Goal: Task Accomplishment & Management: Use online tool/utility

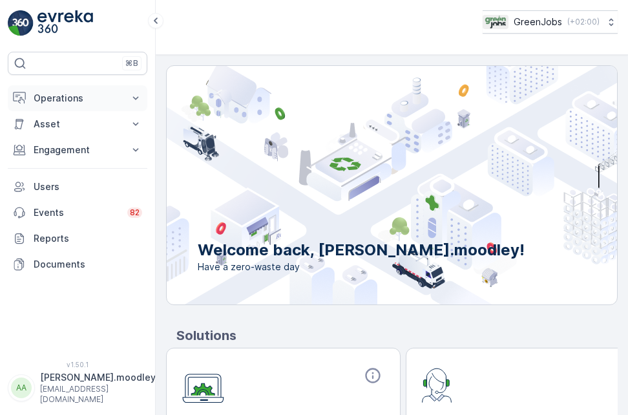
click at [140, 96] on icon at bounding box center [135, 98] width 13 height 13
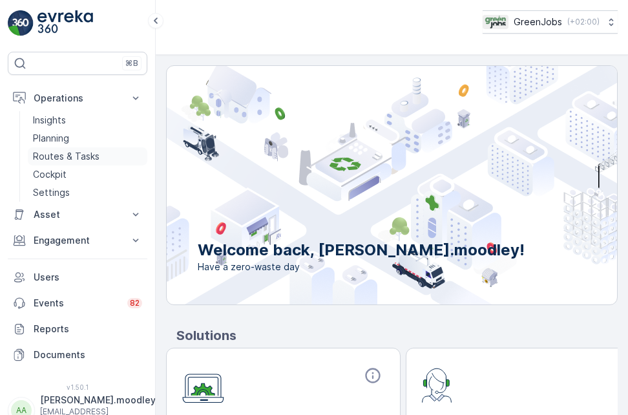
click at [85, 160] on p "Routes & Tasks" at bounding box center [66, 156] width 67 height 13
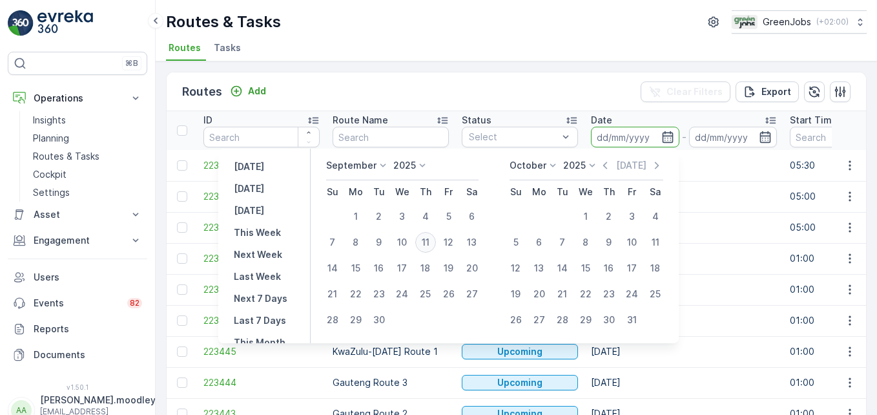
click at [429, 238] on div "11" at bounding box center [425, 242] width 21 height 21
type input "[DATE]"
click at [428, 238] on div "11" at bounding box center [425, 242] width 21 height 21
type input "[DATE]"
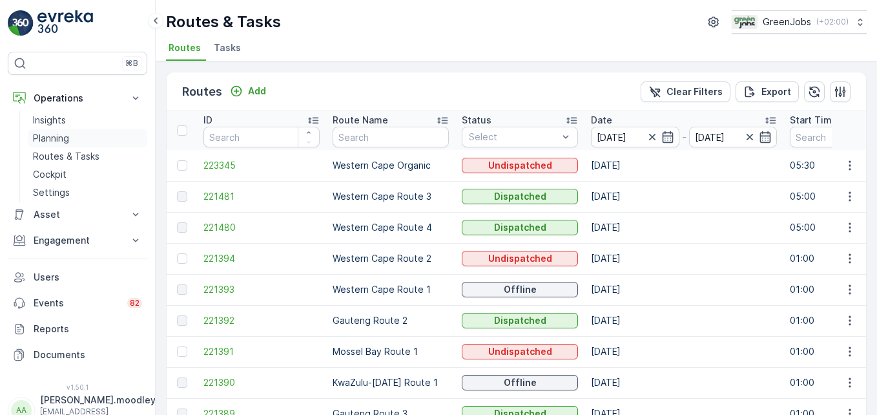
click at [57, 135] on p "Planning" at bounding box center [51, 138] width 36 height 13
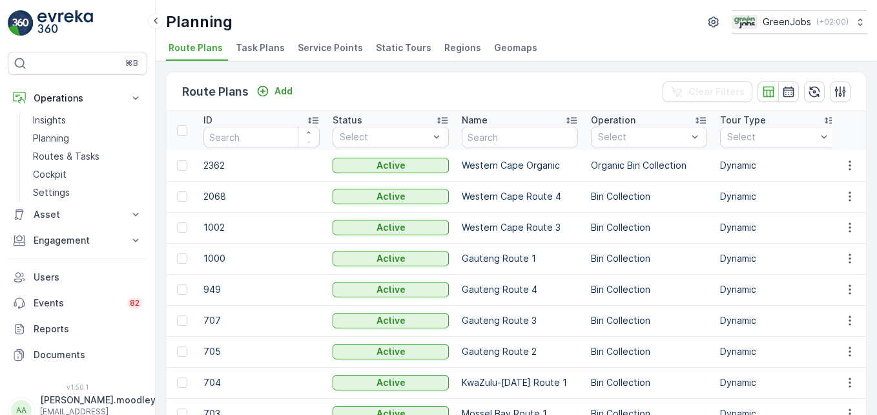
click at [333, 45] on span "Service Points" at bounding box center [330, 47] width 65 height 13
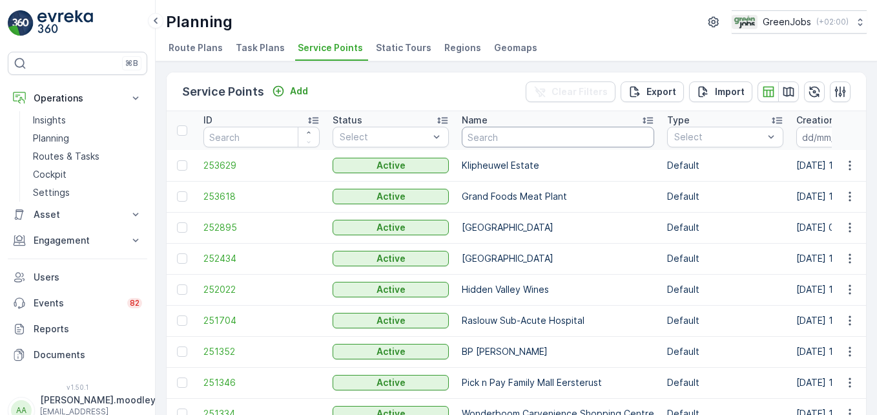
click at [533, 144] on input "text" at bounding box center [558, 137] width 192 height 21
type input "GR"
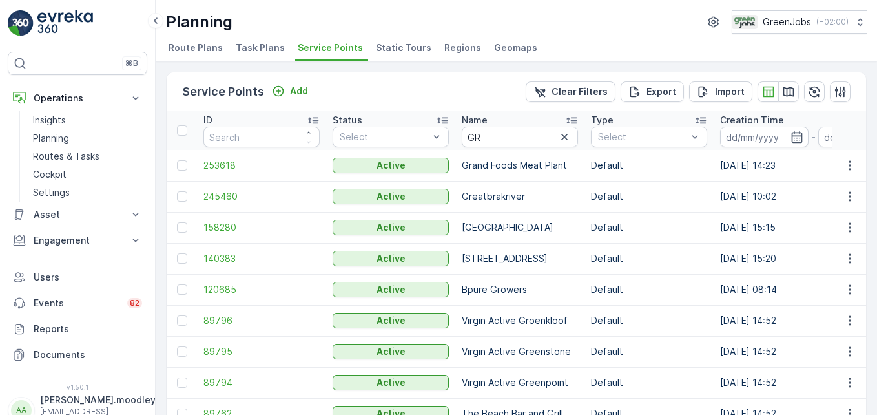
click at [499, 170] on p "Grand Foods Meat Plant" at bounding box center [520, 165] width 116 height 13
click at [500, 138] on input "GR" at bounding box center [520, 137] width 116 height 21
type input "GRAND"
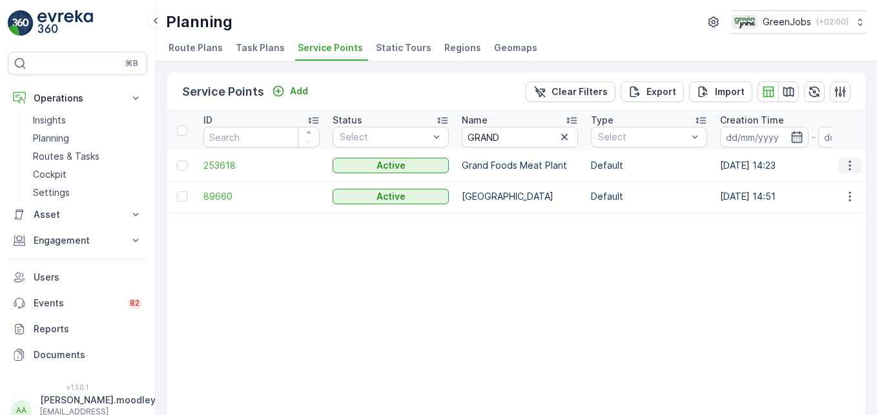
click at [627, 159] on icon "button" at bounding box center [850, 165] width 13 height 13
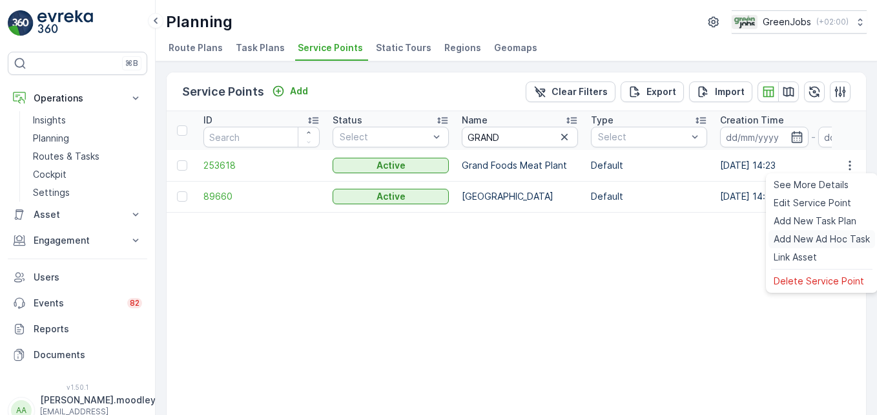
click at [627, 237] on span "Add New Ad Hoc Task" at bounding box center [822, 239] width 96 height 13
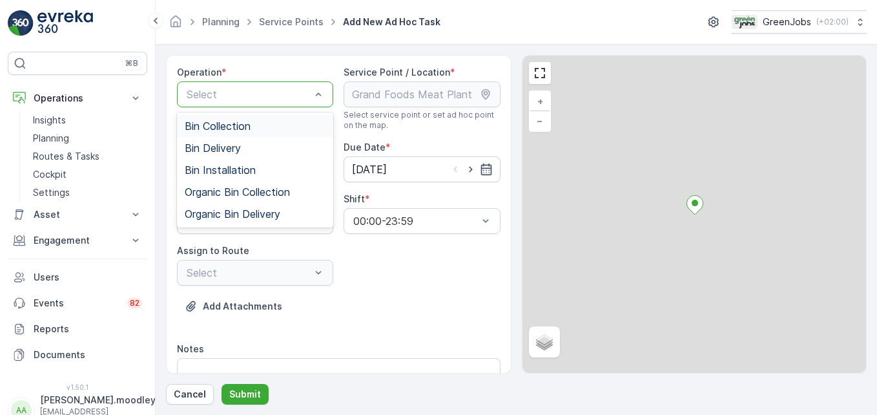
click at [249, 129] on span "Bin Collection" at bounding box center [218, 126] width 66 height 12
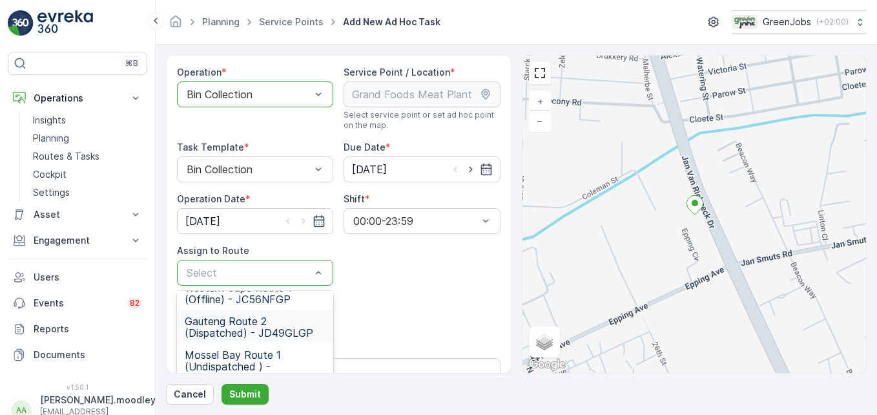
scroll to position [65, 0]
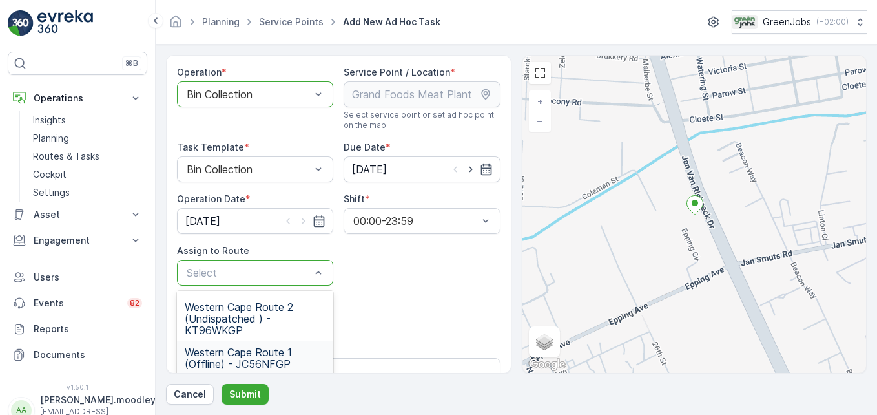
click at [271, 352] on span "Western Cape Route 1 (Offline) - JC56NFGP" at bounding box center [255, 357] width 141 height 23
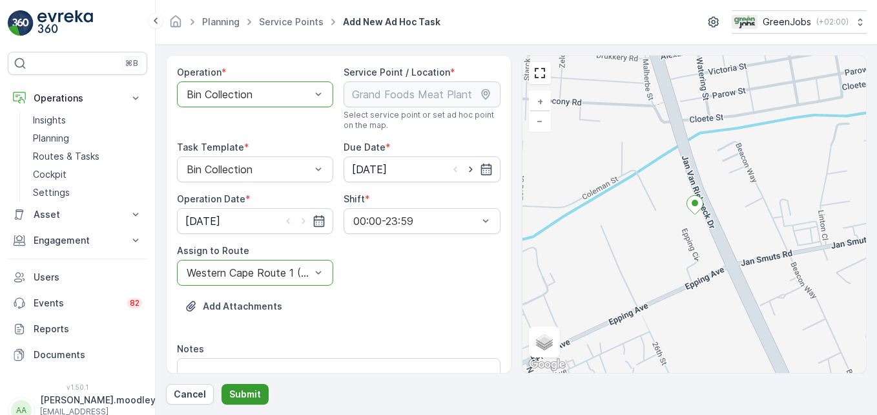
click at [238, 386] on button "Submit" at bounding box center [245, 394] width 47 height 21
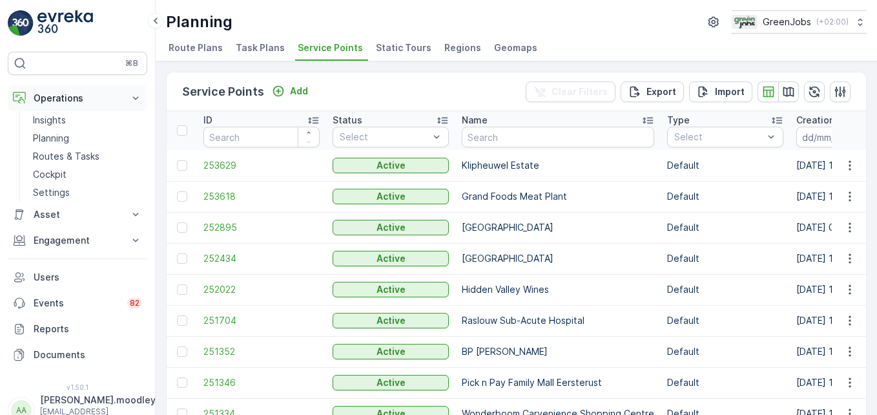
click at [135, 98] on icon at bounding box center [136, 97] width 6 height 3
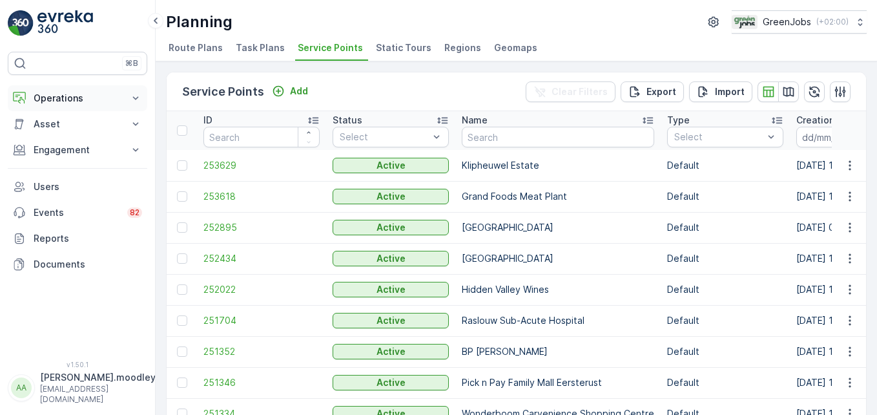
click at [137, 98] on icon at bounding box center [136, 97] width 6 height 3
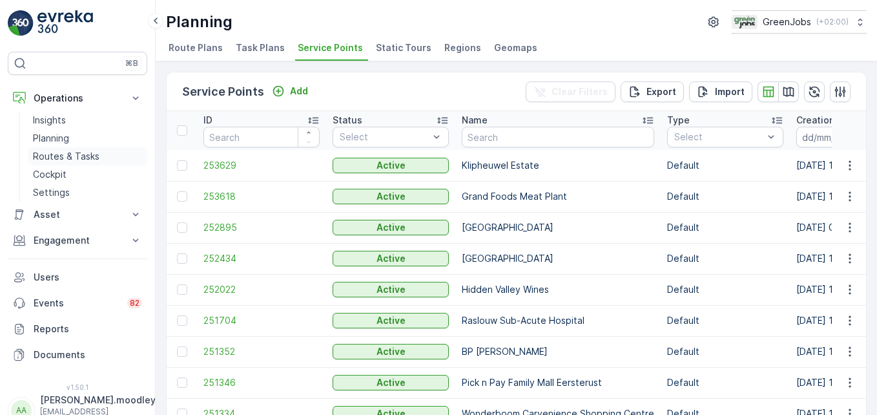
click at [83, 156] on p "Routes & Tasks" at bounding box center [66, 156] width 67 height 13
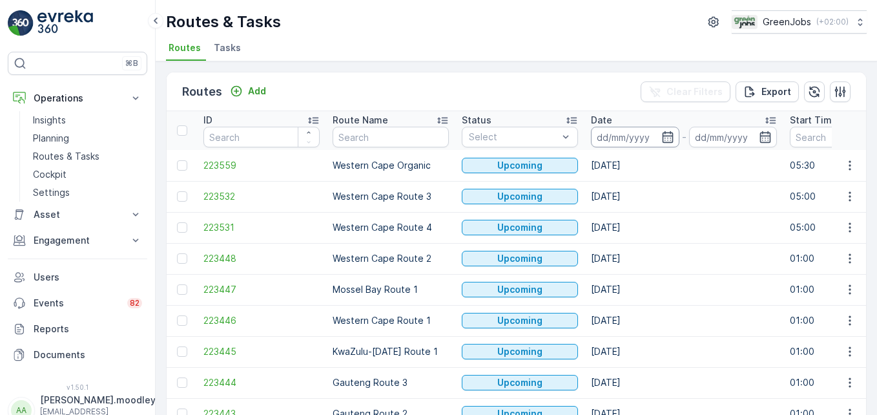
click at [607, 131] on input at bounding box center [635, 137] width 88 height 21
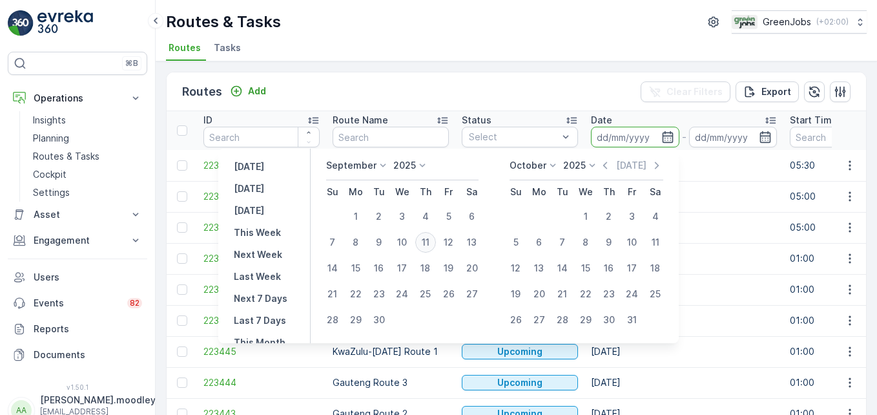
click at [431, 243] on div "11" at bounding box center [425, 242] width 21 height 21
type input "[DATE]"
click at [431, 243] on div "11" at bounding box center [425, 242] width 21 height 21
type input "[DATE]"
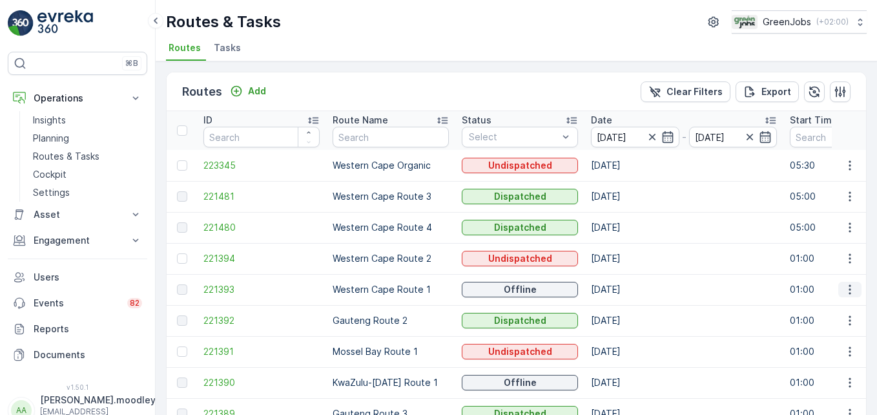
click at [627, 288] on icon "button" at bounding box center [850, 289] width 13 height 13
click at [627, 309] on span "See More Details" at bounding box center [819, 308] width 75 height 13
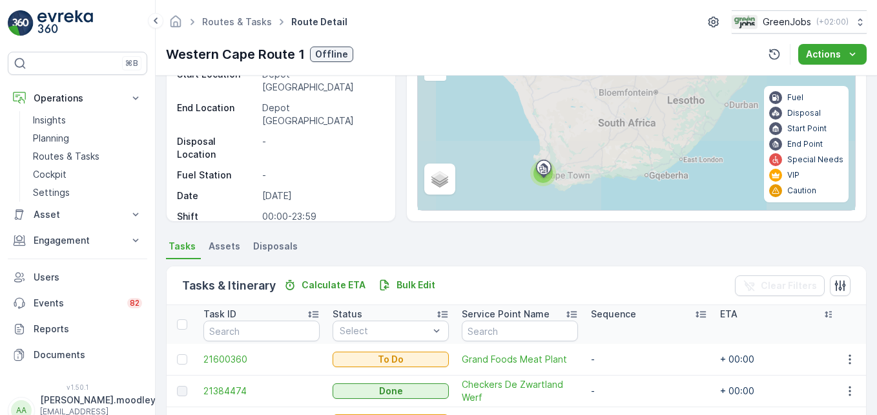
scroll to position [252, 0]
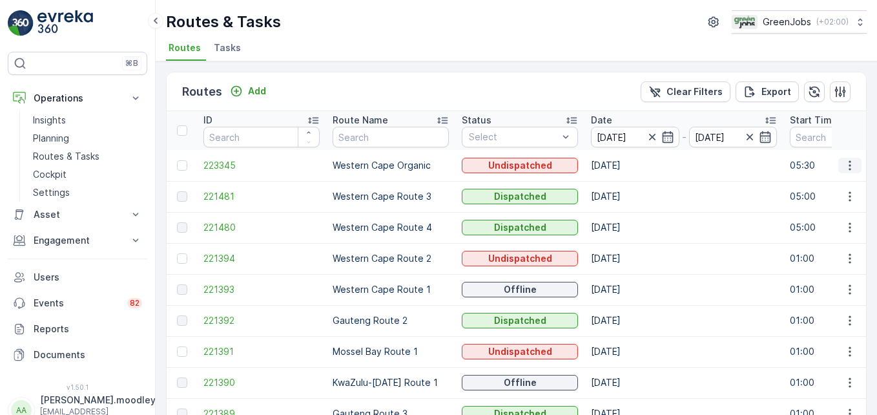
click at [627, 169] on icon "button" at bounding box center [850, 165] width 13 height 13
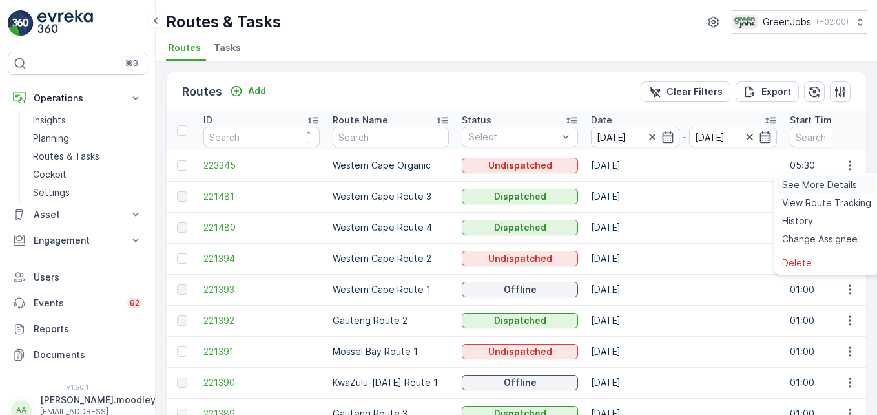
click at [627, 185] on span "See More Details" at bounding box center [819, 184] width 75 height 13
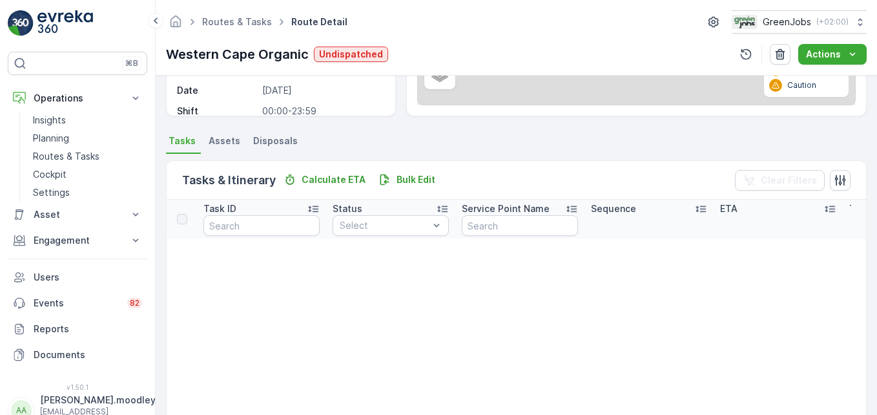
scroll to position [258, 0]
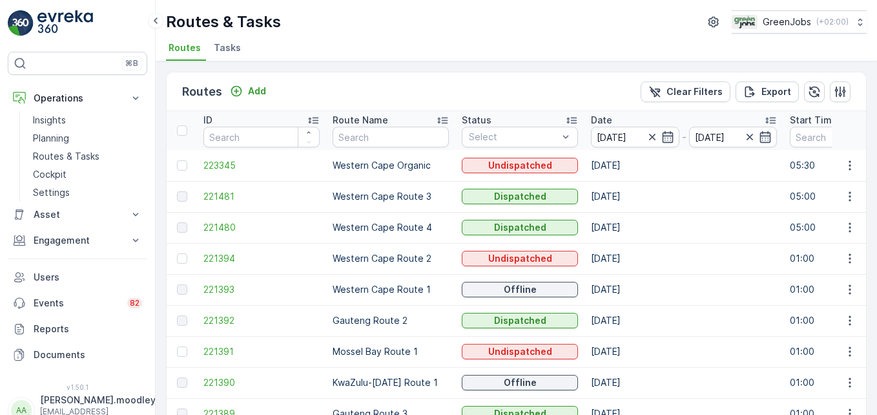
click at [627, 258] on td "[DATE]" at bounding box center [684, 258] width 199 height 31
click at [627, 167] on icon "button" at bounding box center [850, 165] width 13 height 13
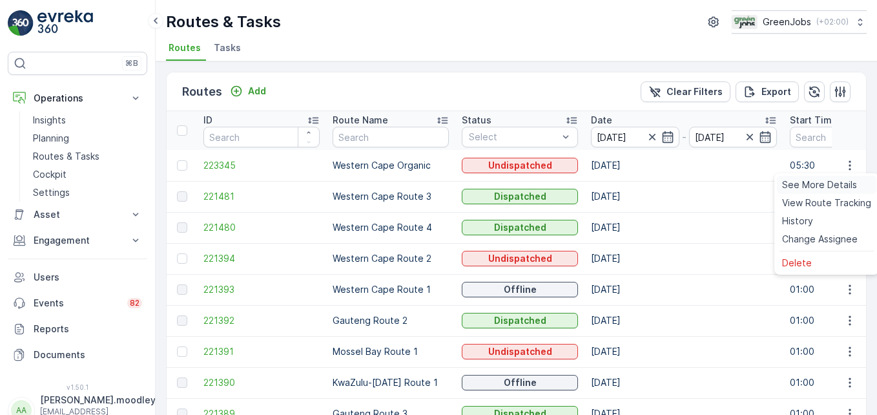
click at [627, 184] on span "See More Details" at bounding box center [819, 184] width 75 height 13
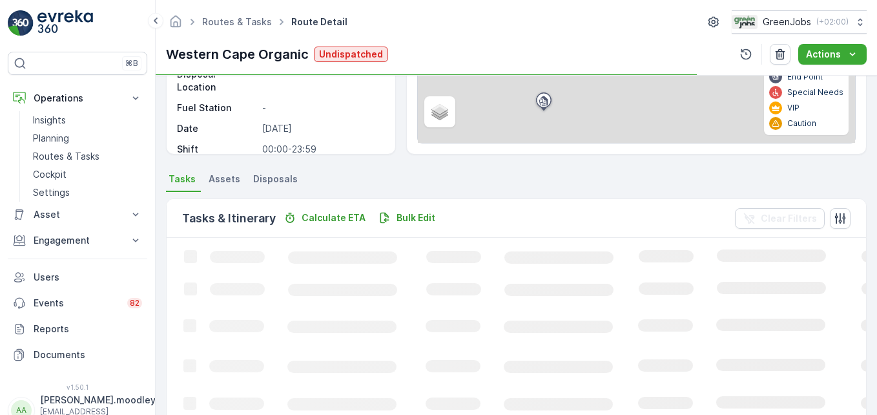
scroll to position [194, 0]
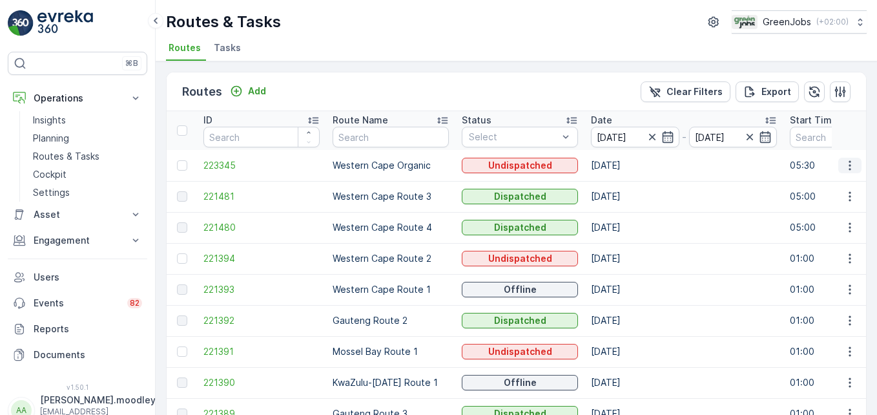
click at [627, 169] on icon "button" at bounding box center [850, 165] width 13 height 13
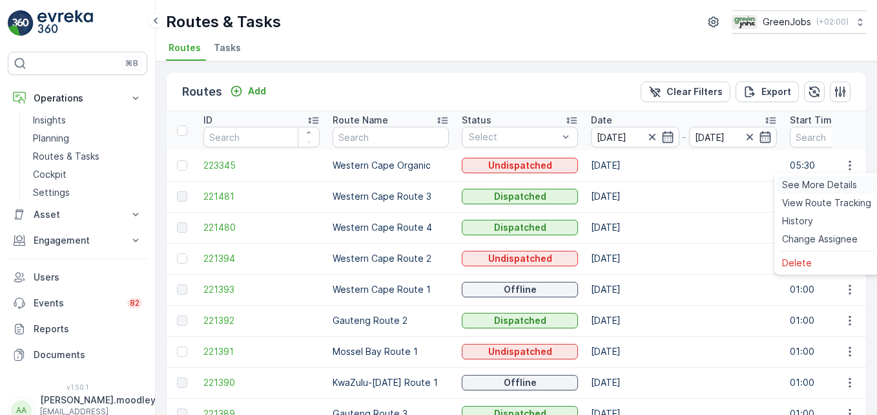
click at [627, 181] on span "See More Details" at bounding box center [819, 184] width 75 height 13
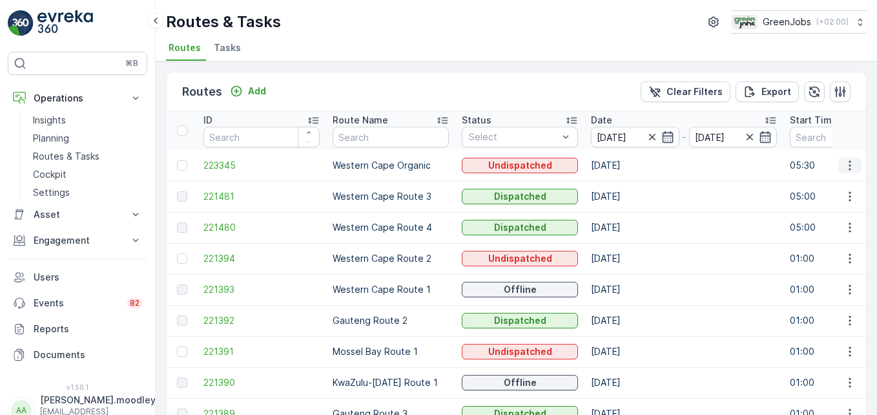
click at [627, 166] on icon "button" at bounding box center [850, 165] width 2 height 10
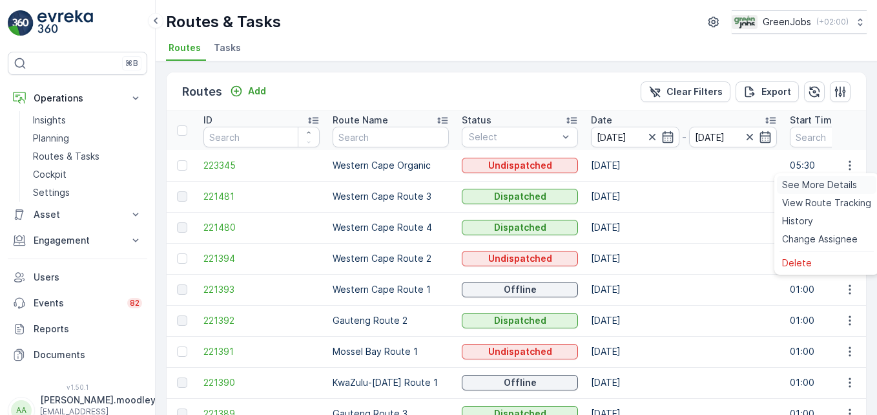
click at [627, 181] on span "See More Details" at bounding box center [819, 184] width 75 height 13
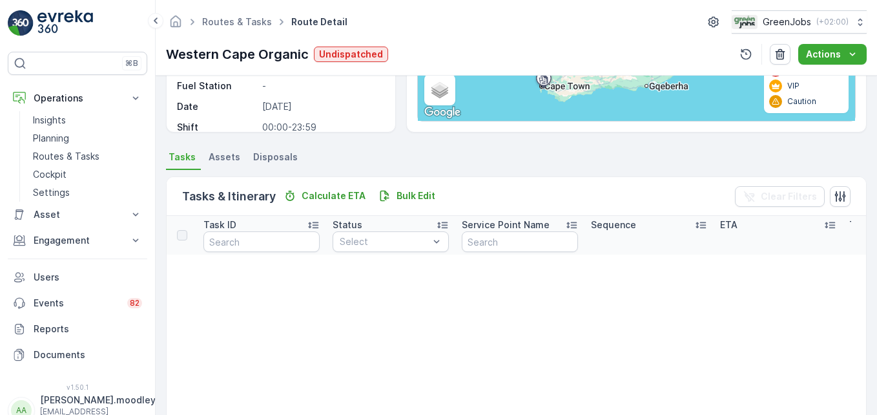
scroll to position [194, 0]
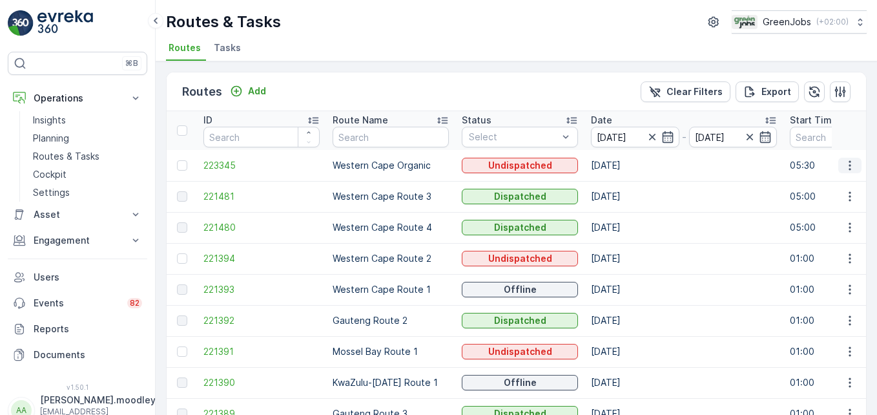
click at [627, 161] on icon "button" at bounding box center [850, 165] width 13 height 13
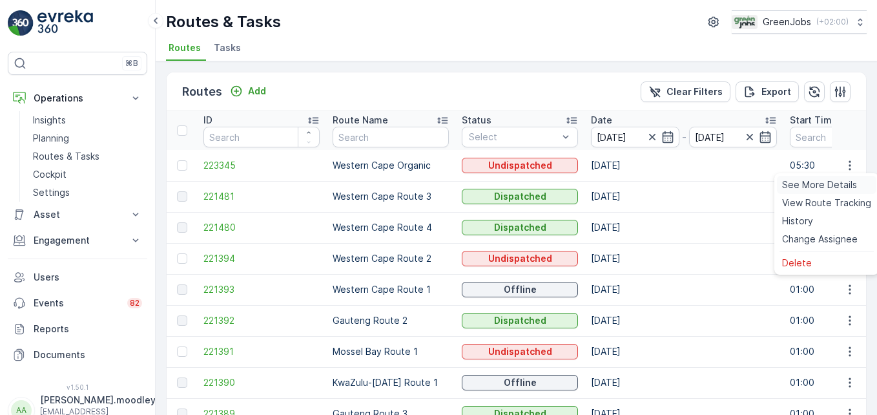
click at [627, 183] on span "See More Details" at bounding box center [819, 184] width 75 height 13
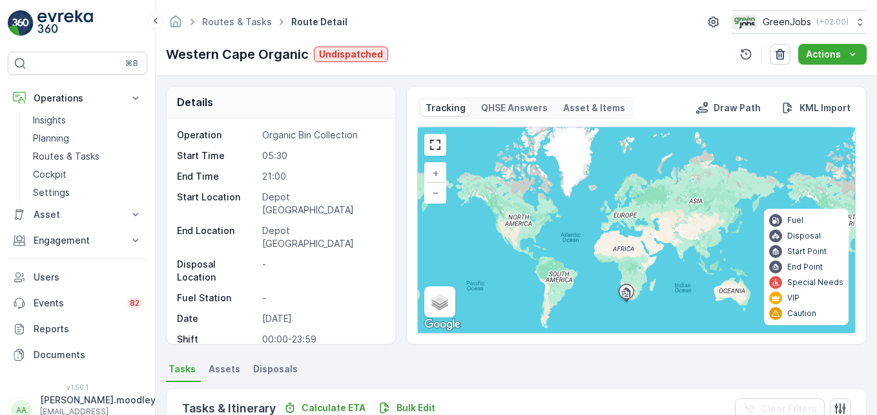
click at [340, 141] on p "Organic Bin Collection" at bounding box center [322, 135] width 120 height 13
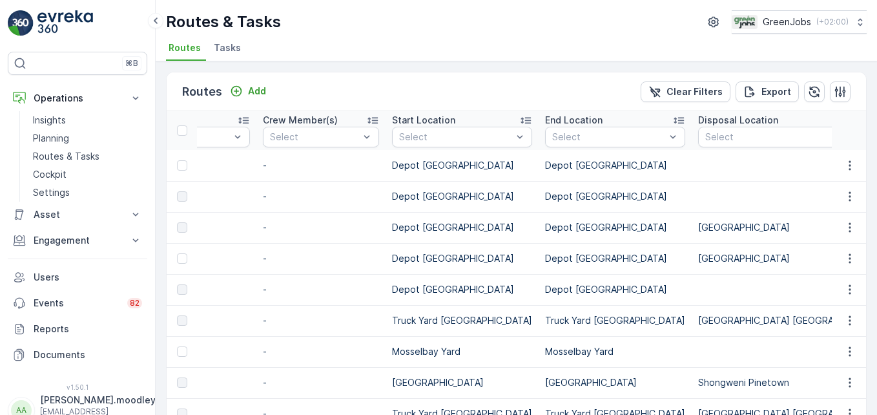
scroll to position [0, 1897]
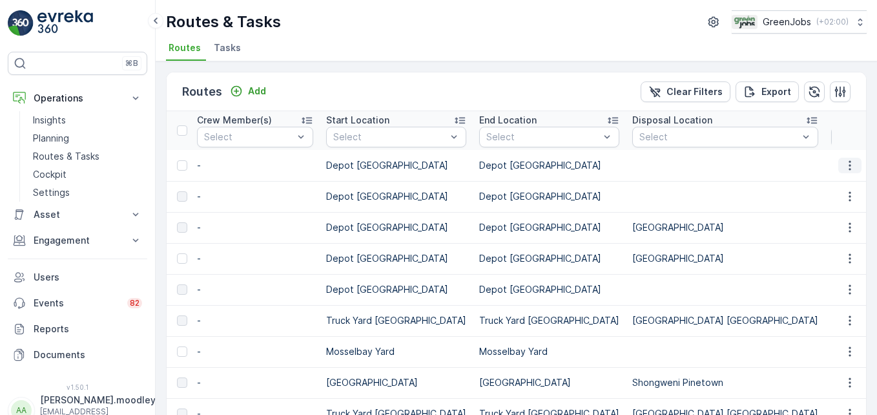
click at [627, 161] on icon "button" at bounding box center [850, 165] width 13 height 13
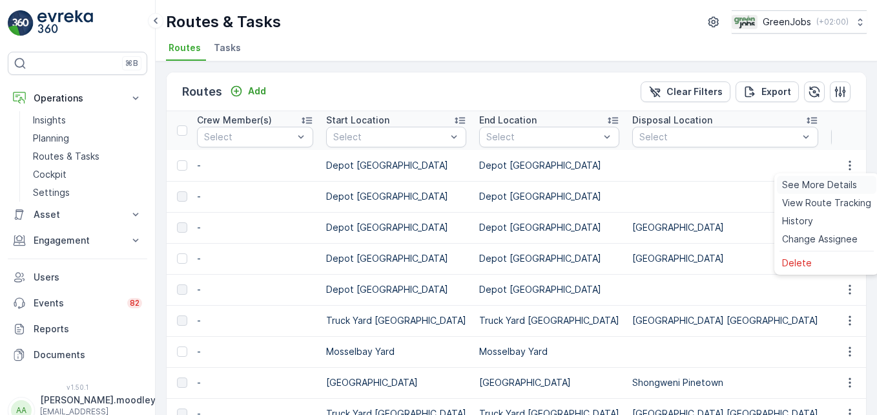
click at [627, 187] on span "See More Details" at bounding box center [819, 184] width 75 height 13
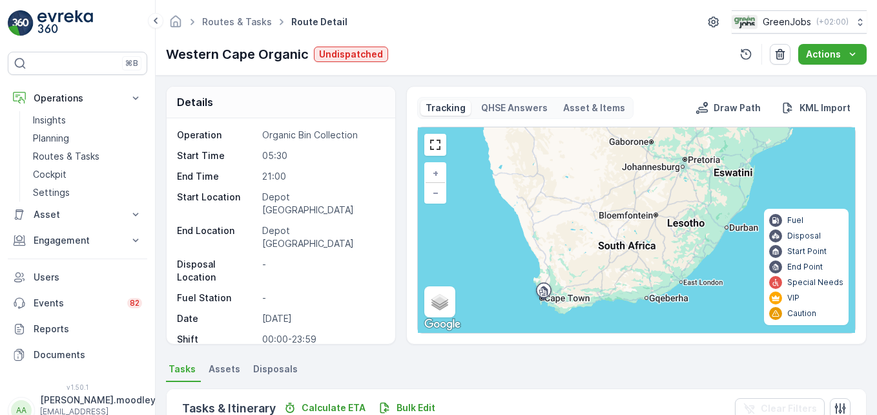
click at [627, 377] on ul "Tasks Assets Disposals" at bounding box center [516, 371] width 701 height 22
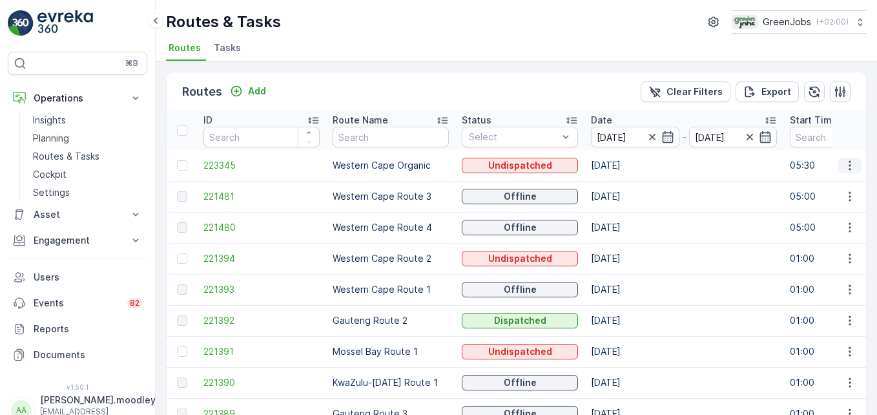
click at [627, 164] on icon "button" at bounding box center [850, 165] width 13 height 13
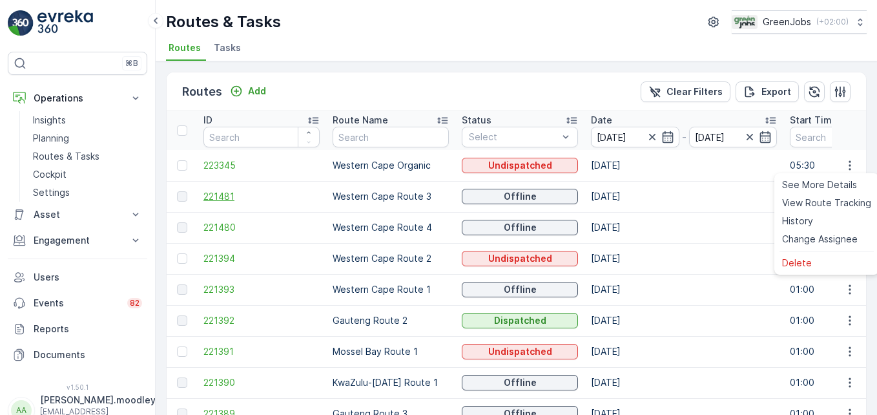
click at [255, 195] on span "221481" at bounding box center [261, 196] width 116 height 13
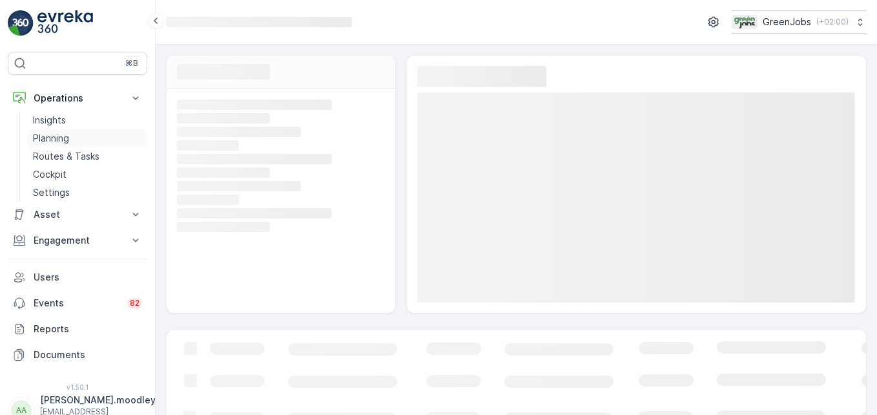
click at [50, 141] on p "Planning" at bounding box center [51, 138] width 36 height 13
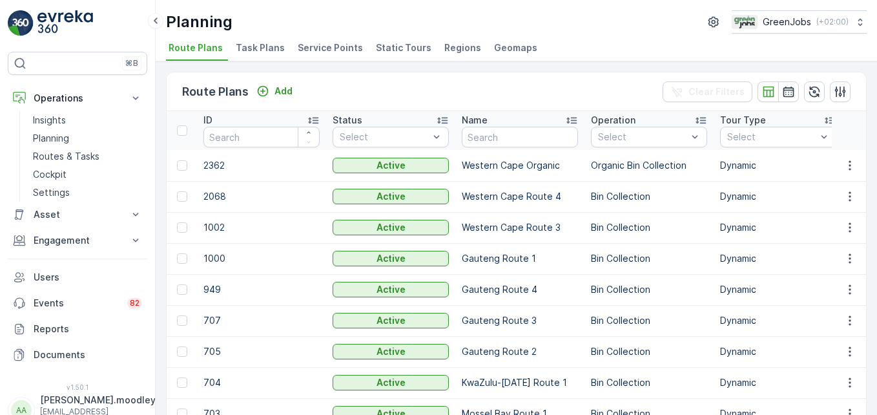
click at [310, 43] on span "Service Points" at bounding box center [330, 47] width 65 height 13
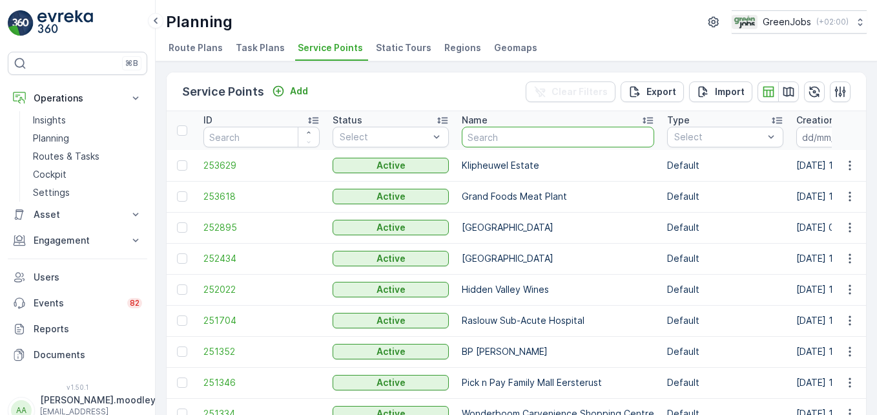
click at [483, 130] on input "text" at bounding box center [558, 137] width 192 height 21
click at [627, 196] on icon "button" at bounding box center [850, 196] width 13 height 13
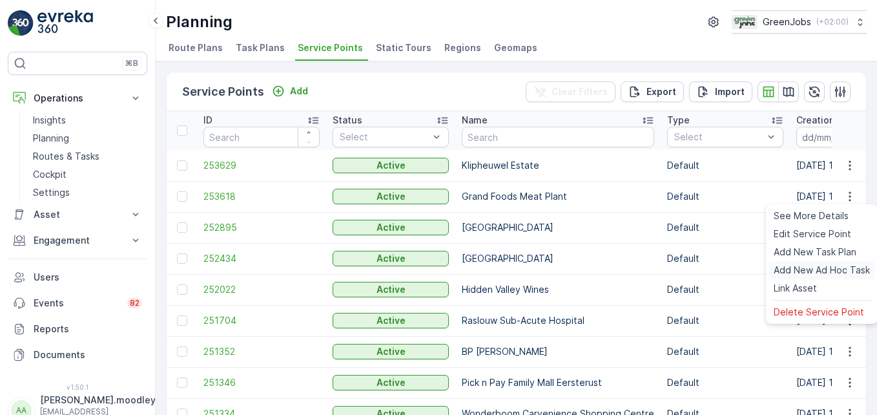
click at [627, 271] on span "Add New Ad Hoc Task" at bounding box center [822, 270] width 96 height 13
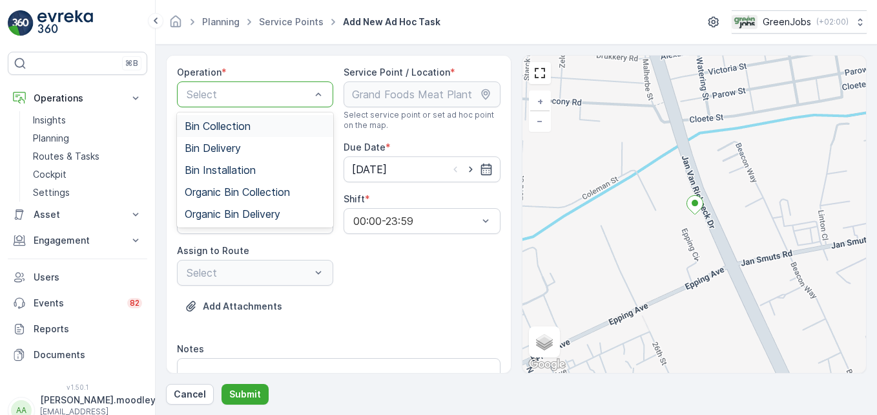
click at [258, 126] on div "Bin Collection" at bounding box center [255, 126] width 141 height 12
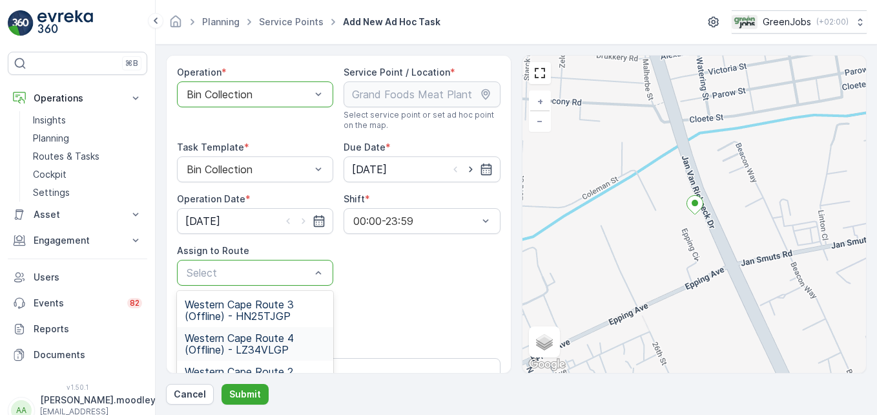
click at [265, 343] on span "Western Cape Route 4 (Offline) - LZ34VLGP" at bounding box center [255, 343] width 141 height 23
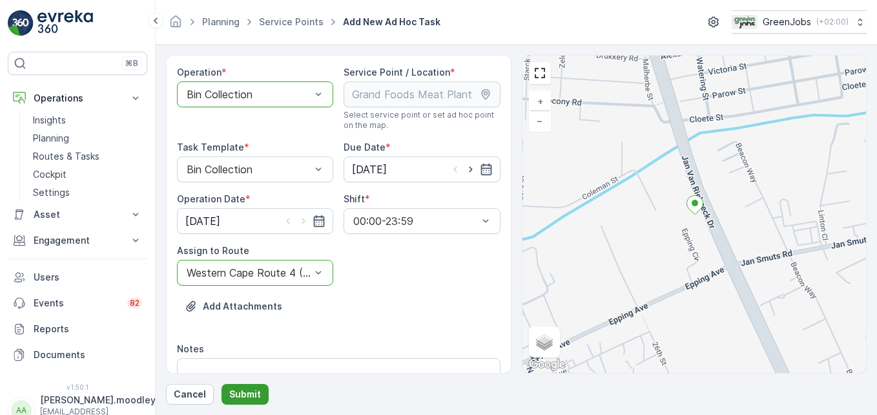
click at [245, 392] on p "Submit" at bounding box center [245, 394] width 32 height 13
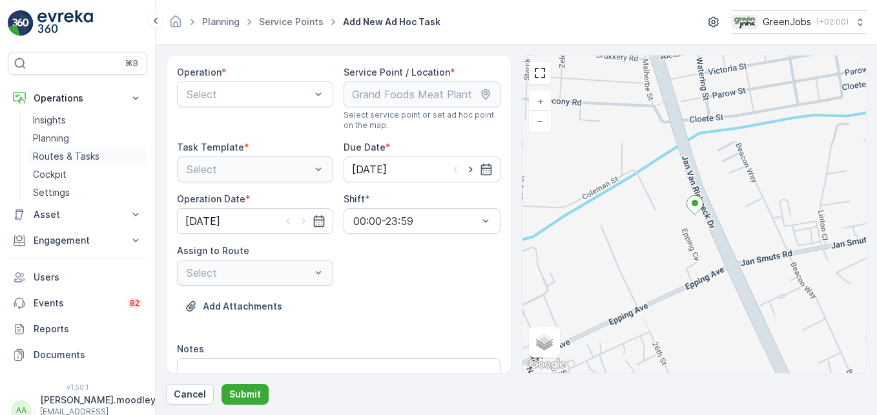
click at [72, 154] on p "Routes & Tasks" at bounding box center [66, 156] width 67 height 13
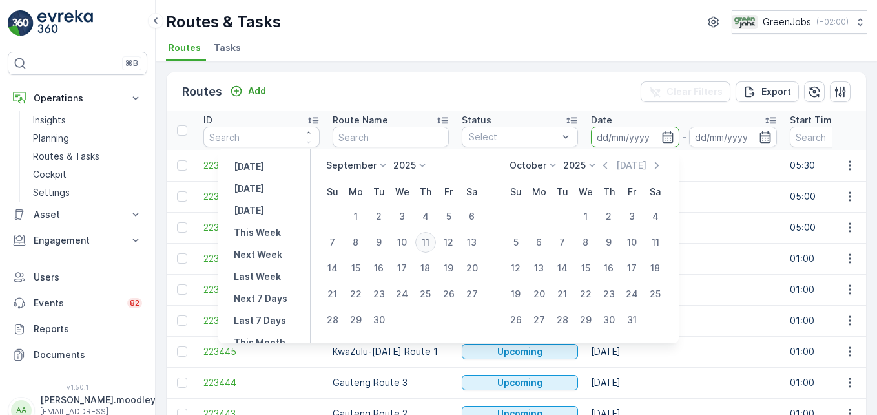
click at [431, 243] on div "11" at bounding box center [425, 242] width 21 height 21
type input "[DATE]"
click at [431, 243] on div "11" at bounding box center [425, 242] width 21 height 21
type input "[DATE]"
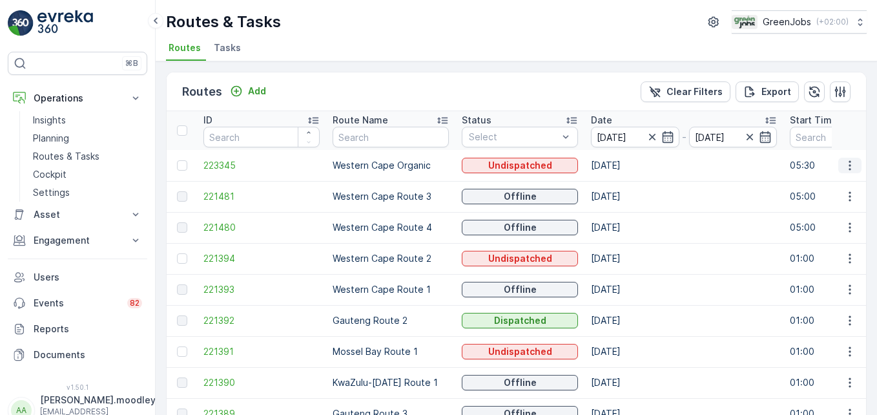
click at [627, 165] on icon "button" at bounding box center [850, 165] width 13 height 13
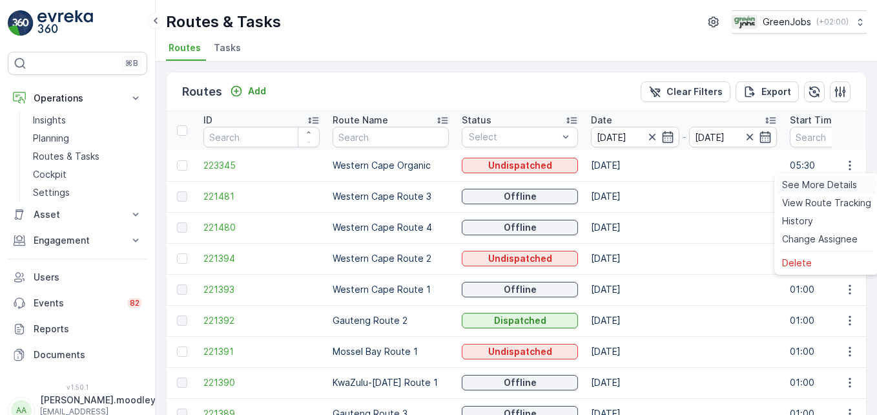
click at [627, 183] on span "See More Details" at bounding box center [819, 184] width 75 height 13
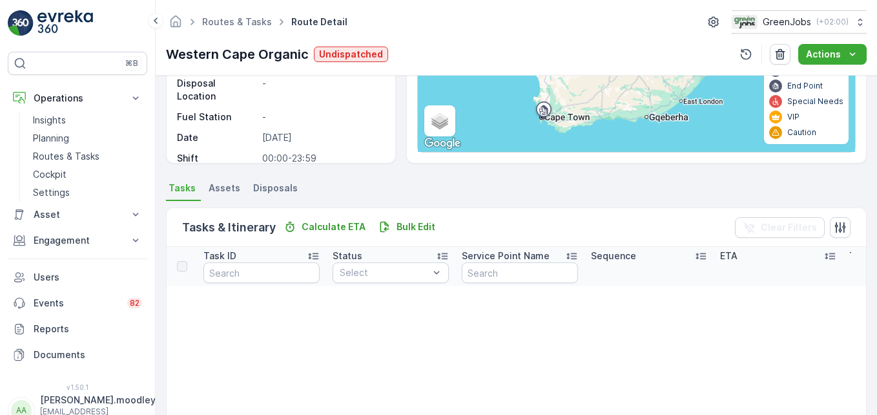
scroll to position [129, 0]
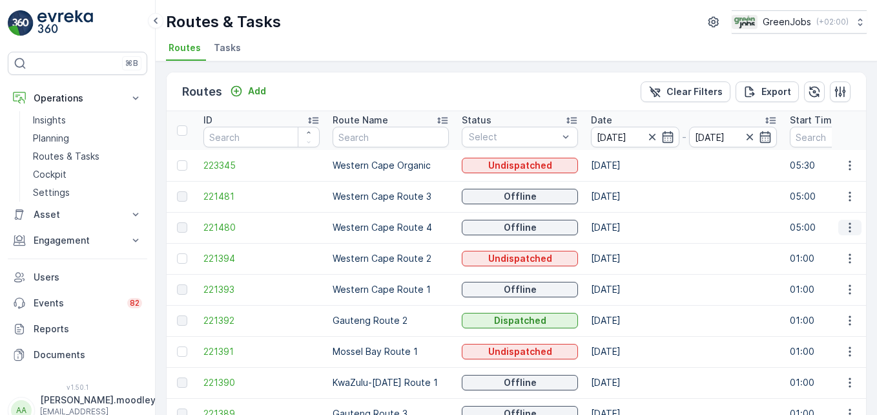
click at [627, 229] on icon "button" at bounding box center [850, 227] width 13 height 13
click at [627, 246] on span "See More Details" at bounding box center [819, 246] width 75 height 13
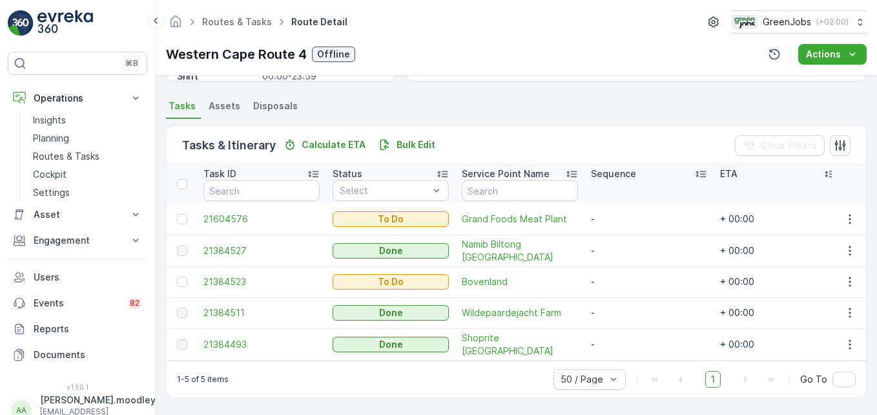
scroll to position [268, 0]
click at [627, 213] on icon "button" at bounding box center [850, 219] width 13 height 13
click at [627, 236] on span "See More Details" at bounding box center [822, 233] width 75 height 13
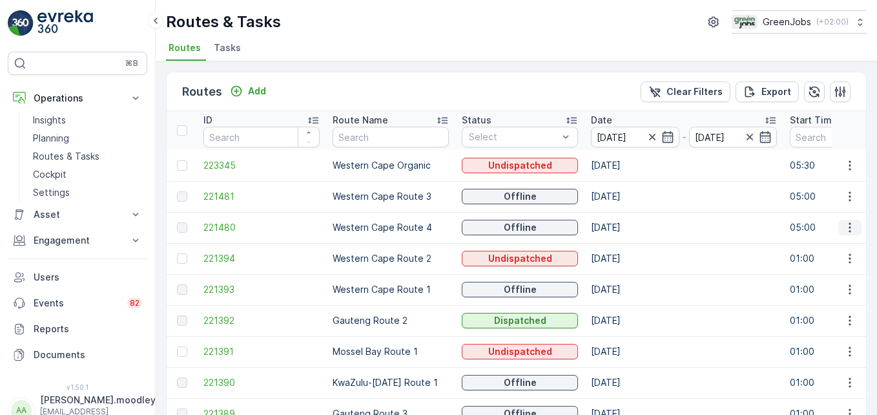
click at [627, 229] on icon "button" at bounding box center [850, 227] width 13 height 13
click at [627, 245] on span "See More Details" at bounding box center [819, 246] width 75 height 13
click at [627, 226] on icon "button" at bounding box center [850, 227] width 13 height 13
click at [627, 246] on span "See More Details" at bounding box center [819, 246] width 75 height 13
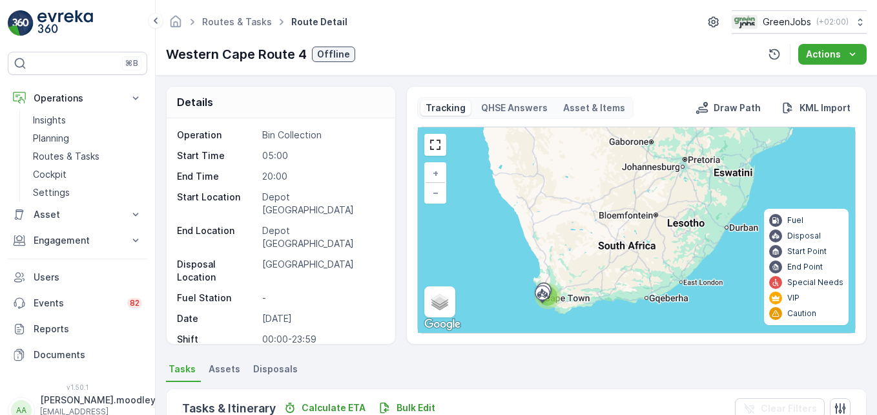
scroll to position [268, 0]
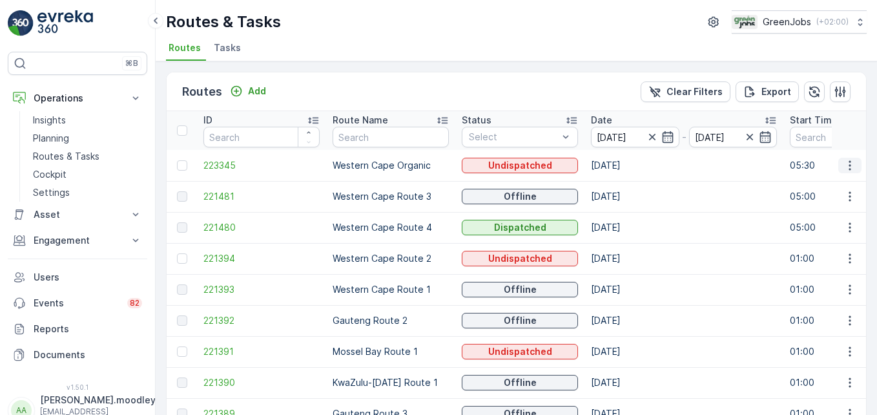
click at [627, 166] on icon "button" at bounding box center [850, 165] width 13 height 13
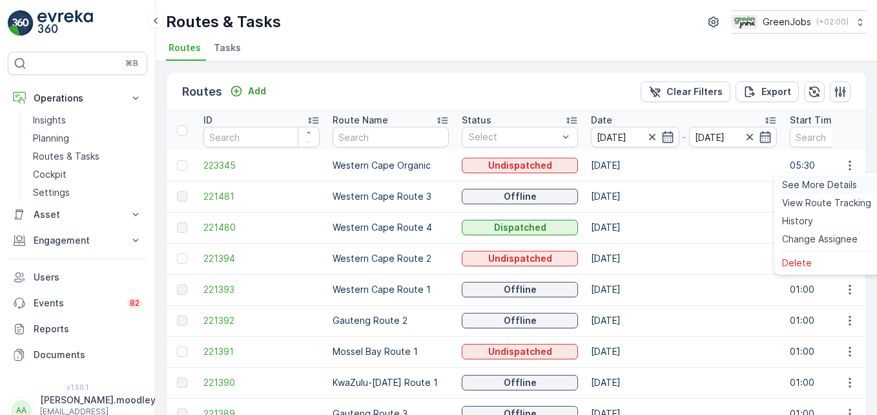
click at [627, 178] on span "See More Details" at bounding box center [819, 184] width 75 height 13
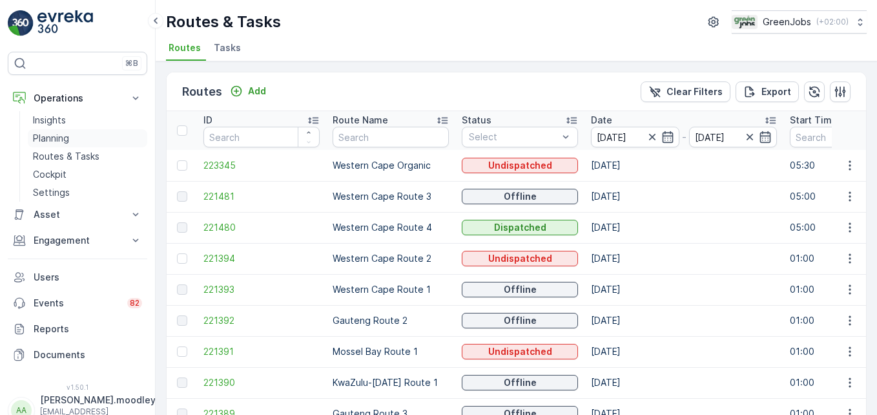
click at [57, 139] on p "Planning" at bounding box center [51, 138] width 36 height 13
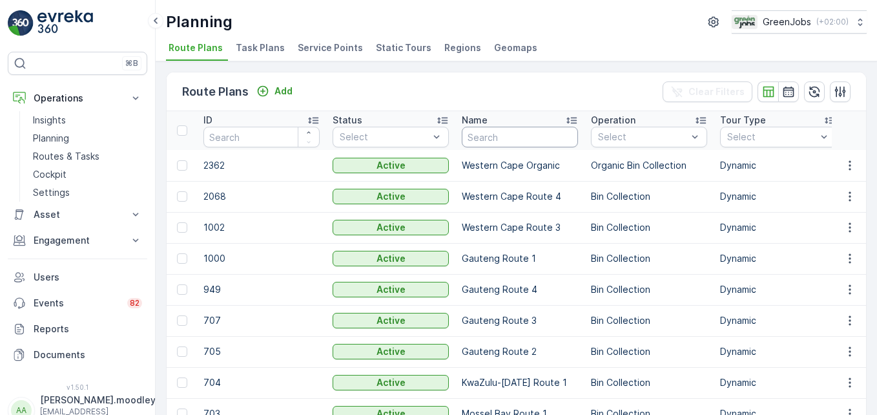
click at [492, 134] on input "text" at bounding box center [520, 137] width 116 height 21
click at [333, 47] on span "Service Points" at bounding box center [330, 47] width 65 height 13
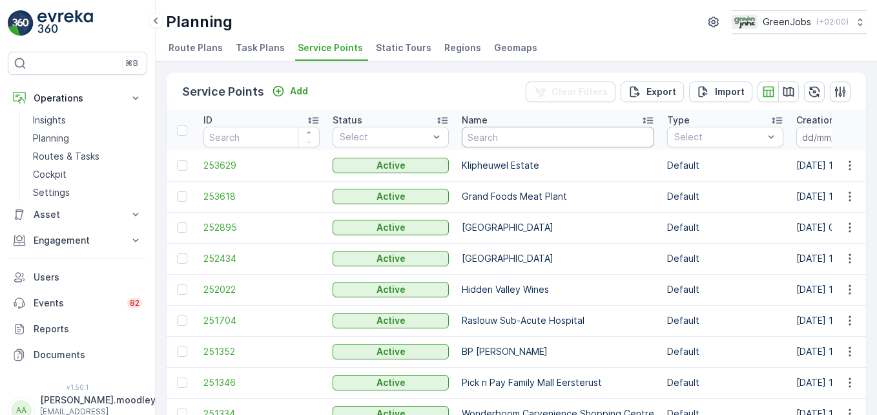
click at [503, 138] on input "text" at bounding box center [558, 137] width 192 height 21
type input "WESTERN [GEOGRAPHIC_DATA]"
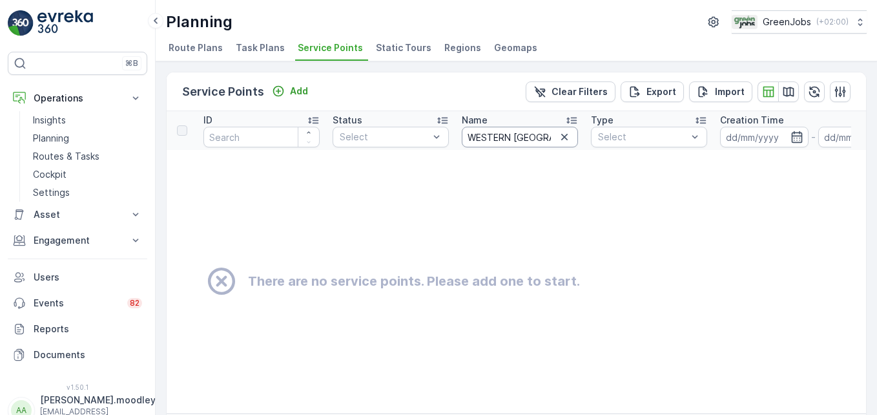
click at [550, 131] on input "WESTERN [GEOGRAPHIC_DATA]" at bounding box center [520, 137] width 116 height 21
type input "WESTERN [GEOGRAPHIC_DATA]"
click at [335, 45] on span "Service Points" at bounding box center [330, 47] width 65 height 13
click at [191, 46] on span "Route Plans" at bounding box center [196, 47] width 54 height 13
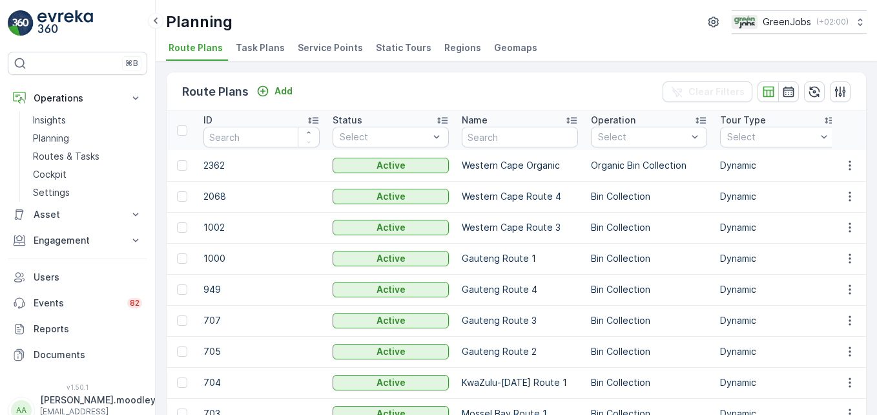
click at [341, 46] on span "Service Points" at bounding box center [330, 47] width 65 height 13
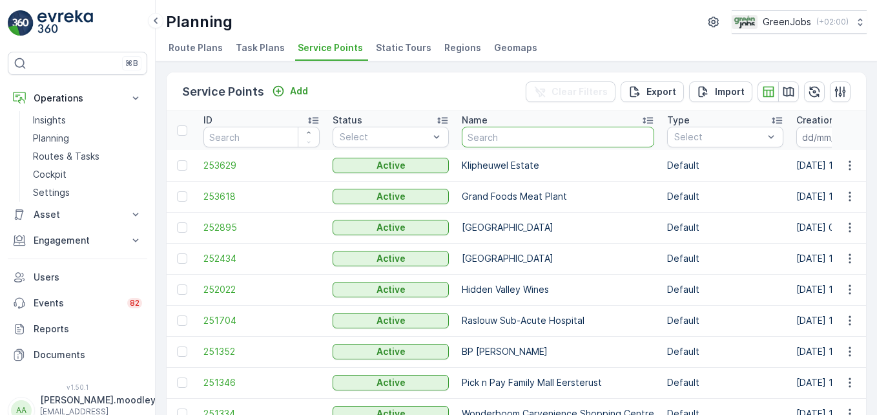
click at [517, 143] on input "text" at bounding box center [558, 137] width 192 height 21
type input "WESTERN"
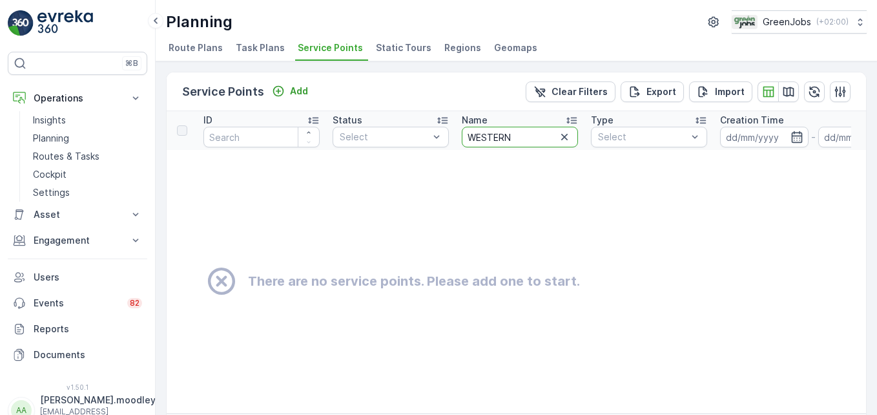
click at [517, 143] on input "WESTERN" at bounding box center [520, 137] width 116 height 21
type input "WESTERN CAPE"
click at [542, 140] on input "WESTERN CAPE" at bounding box center [520, 137] width 116 height 21
type input "WESTERN CAPE ORGANICS"
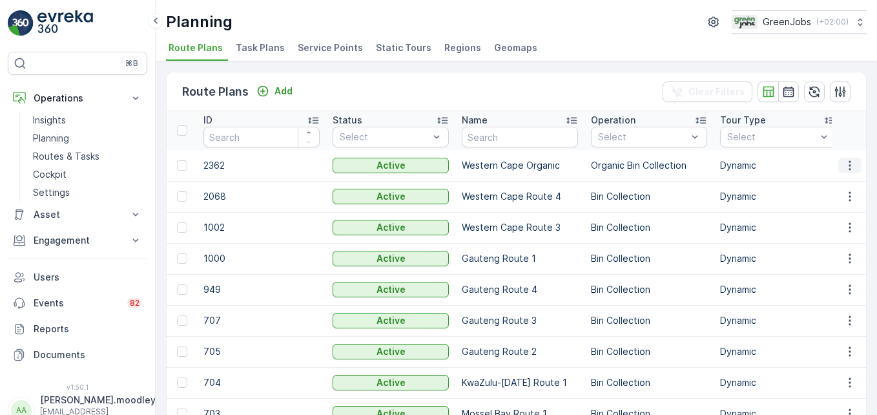
click at [627, 165] on icon "button" at bounding box center [850, 165] width 2 height 10
click at [581, 260] on td "Gauteng Route 1" at bounding box center [519, 258] width 129 height 31
click at [627, 170] on icon "button" at bounding box center [850, 165] width 13 height 13
click at [74, 158] on p "Routes & Tasks" at bounding box center [66, 156] width 67 height 13
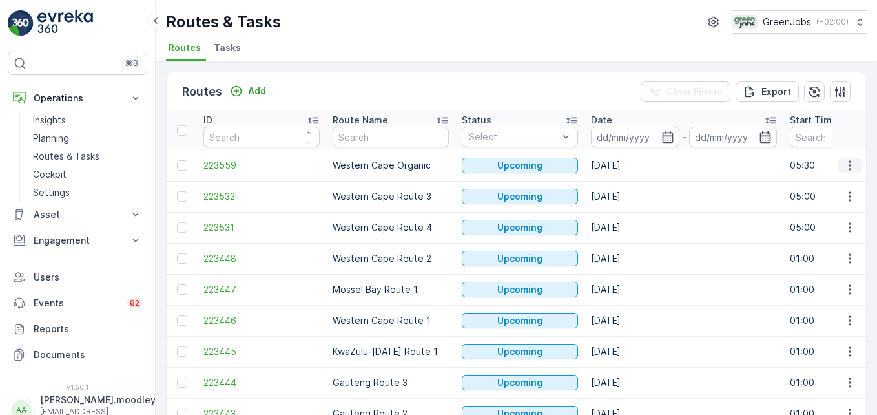
click at [627, 163] on icon "button" at bounding box center [850, 165] width 13 height 13
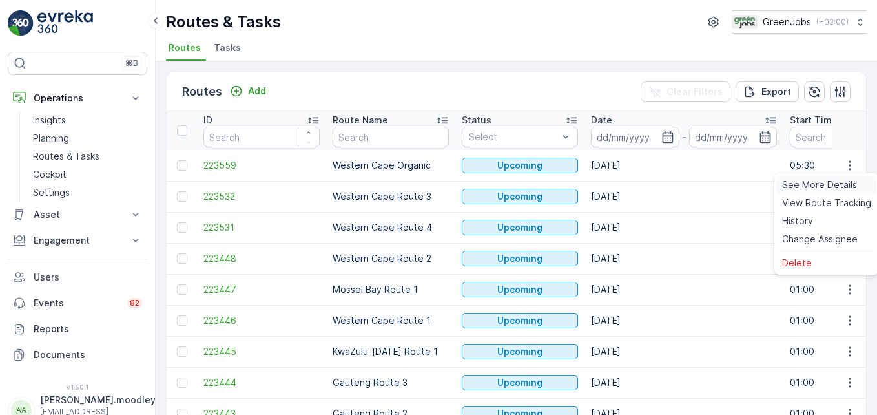
click at [627, 183] on span "See More Details" at bounding box center [819, 184] width 75 height 13
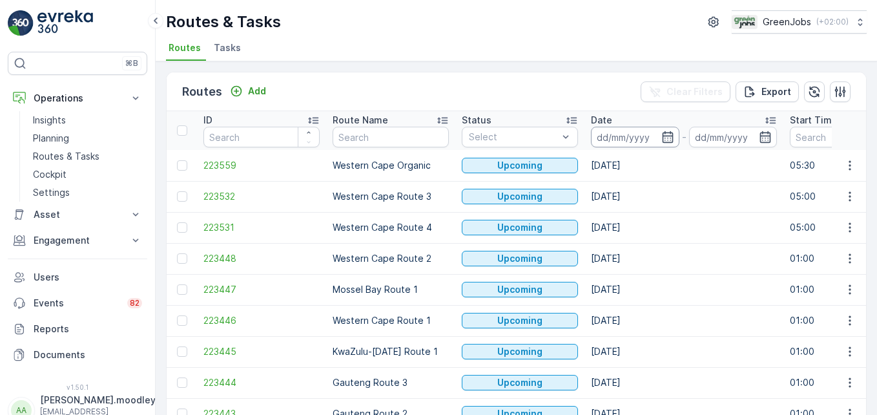
click at [627, 136] on input at bounding box center [635, 137] width 88 height 21
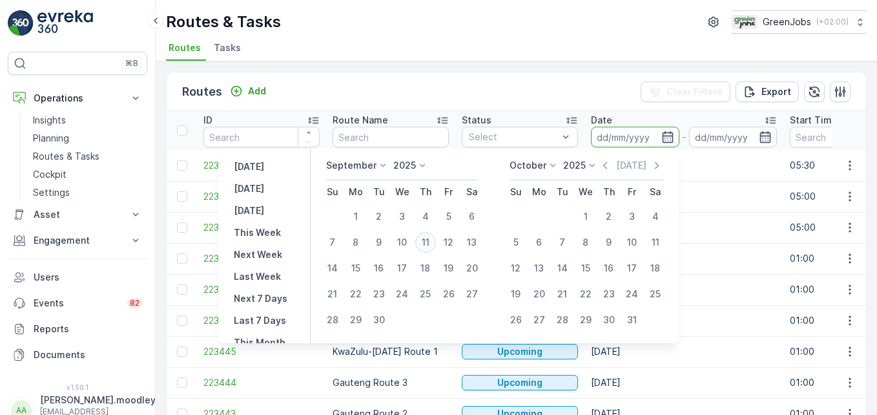
click at [428, 241] on div "11" at bounding box center [425, 242] width 21 height 21
type input "[DATE]"
click at [428, 241] on div "11" at bounding box center [425, 242] width 21 height 21
type input "[DATE]"
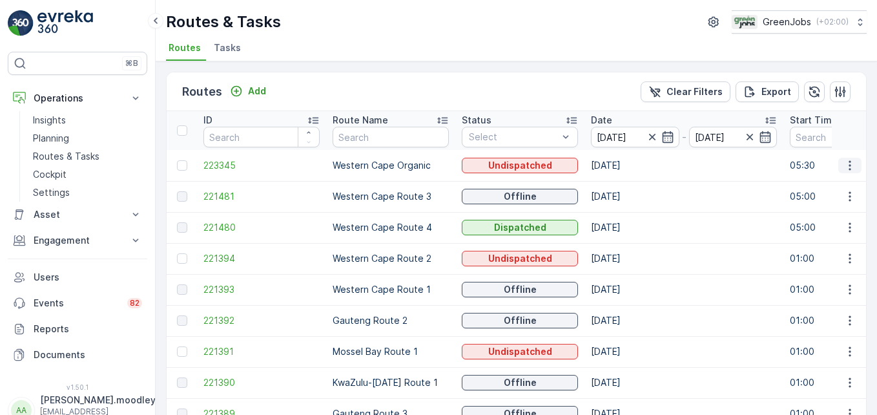
click at [627, 165] on icon "button" at bounding box center [850, 165] width 13 height 13
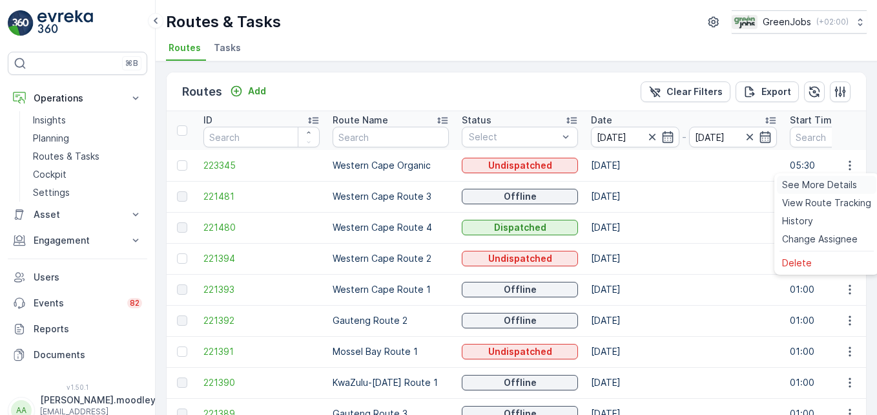
click at [627, 185] on span "See More Details" at bounding box center [819, 184] width 75 height 13
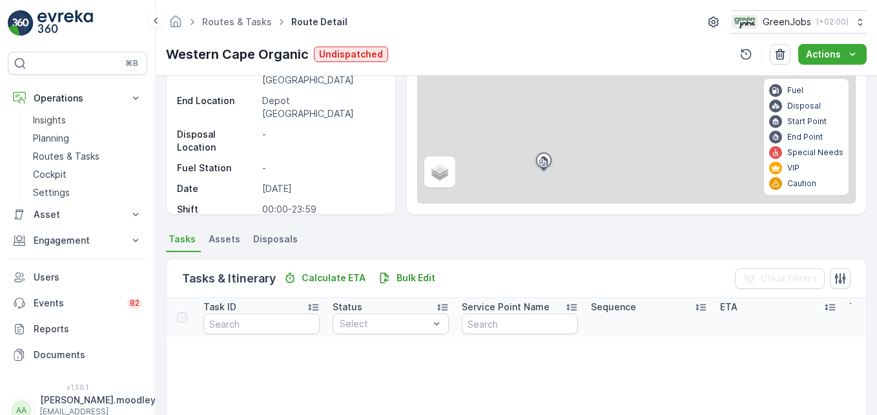
scroll to position [129, 0]
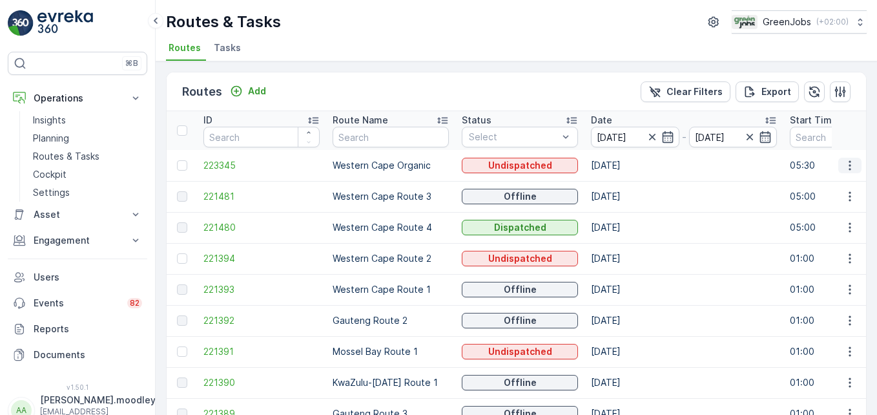
click at [627, 161] on icon "button" at bounding box center [850, 165] width 13 height 13
click at [627, 209] on td "[DATE]" at bounding box center [684, 196] width 199 height 31
click at [627, 165] on icon "button" at bounding box center [850, 165] width 13 height 13
click at [627, 225] on td "[DATE]" at bounding box center [684, 227] width 199 height 31
click at [48, 140] on p "Planning" at bounding box center [51, 138] width 36 height 13
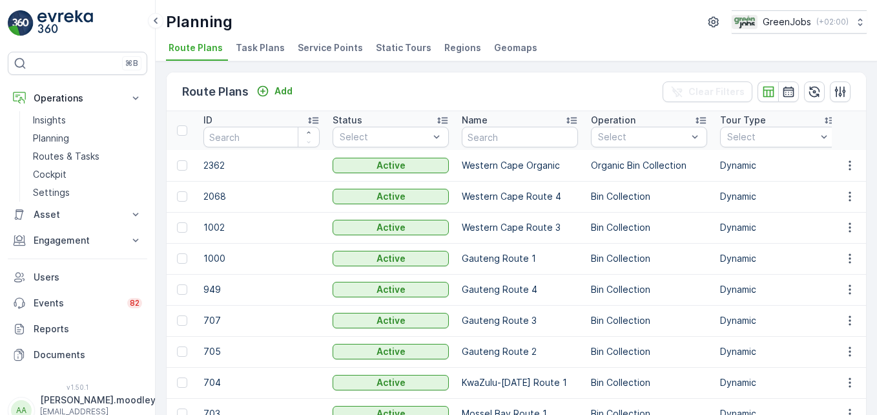
click at [331, 48] on span "Service Points" at bounding box center [330, 47] width 65 height 13
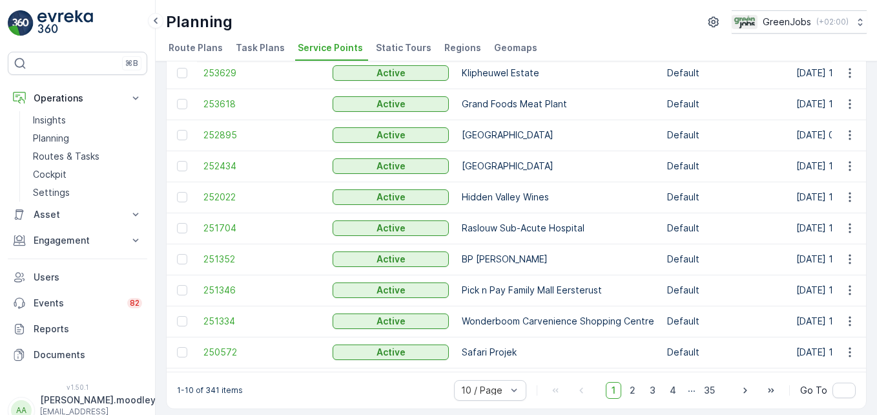
scroll to position [100, 0]
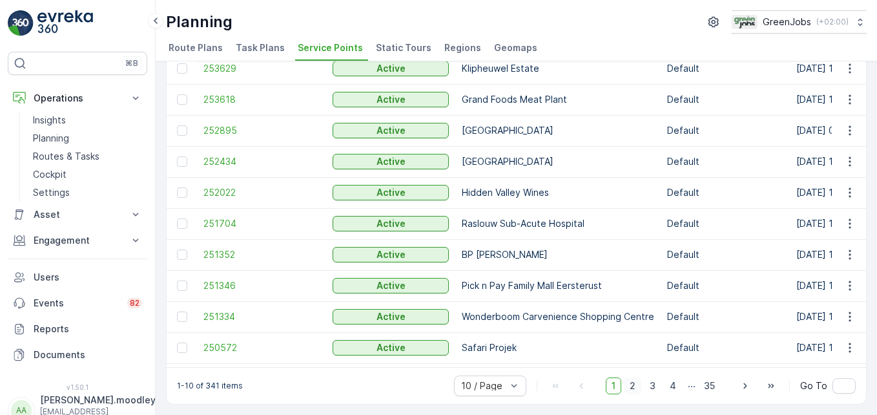
click at [627, 386] on span "2" at bounding box center [632, 385] width 17 height 17
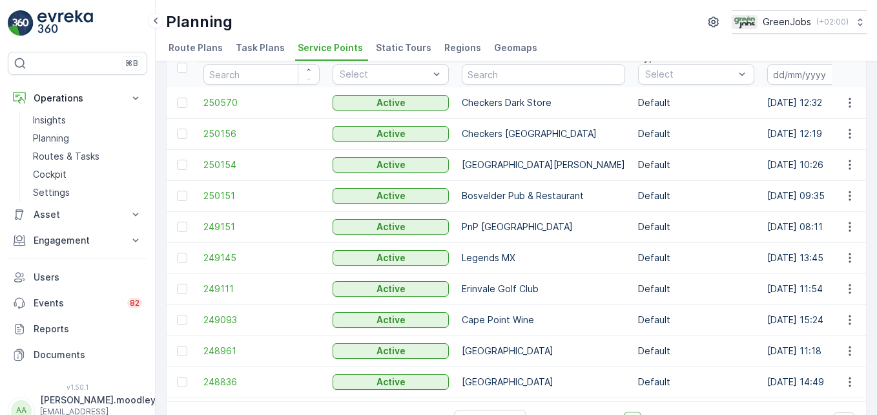
scroll to position [100, 0]
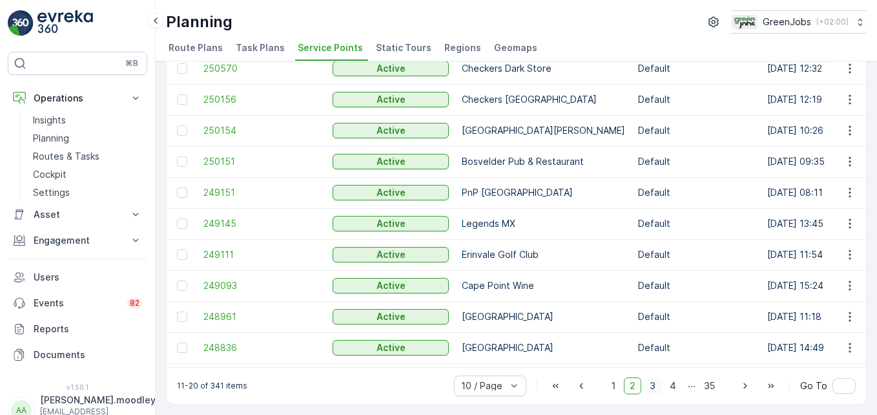
click at [627, 390] on span "3" at bounding box center [652, 385] width 17 height 17
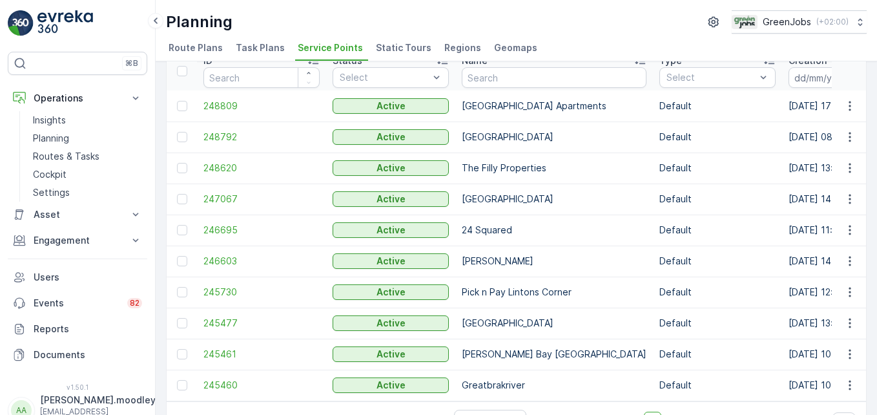
scroll to position [3, 0]
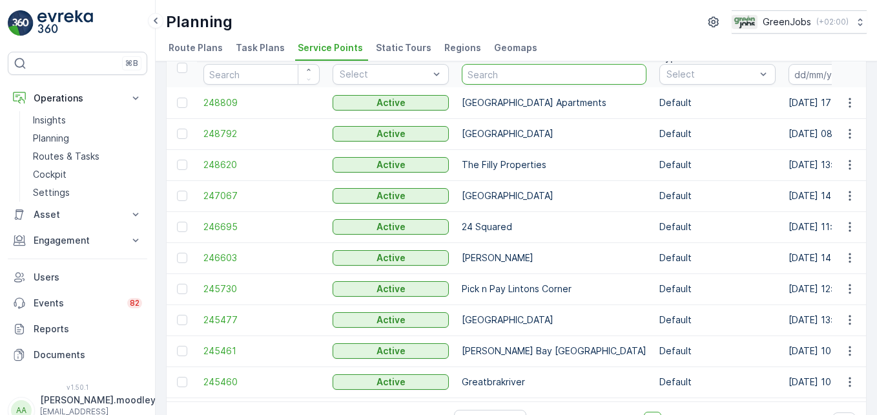
click at [499, 74] on input "text" at bounding box center [554, 74] width 185 height 21
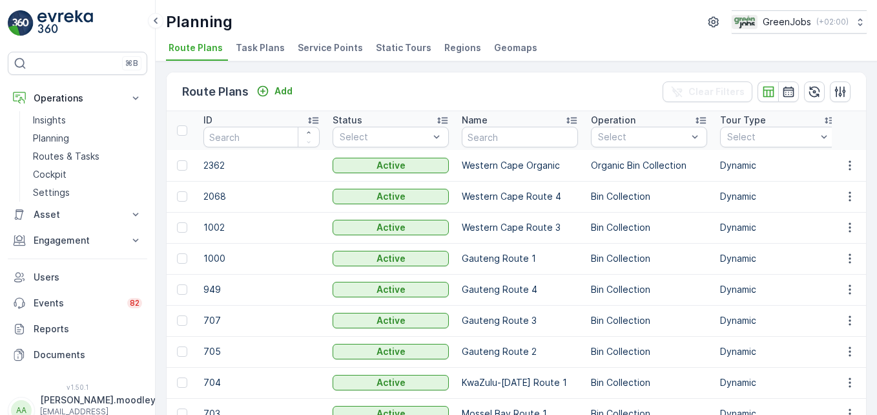
click at [339, 46] on span "Service Points" at bounding box center [330, 47] width 65 height 13
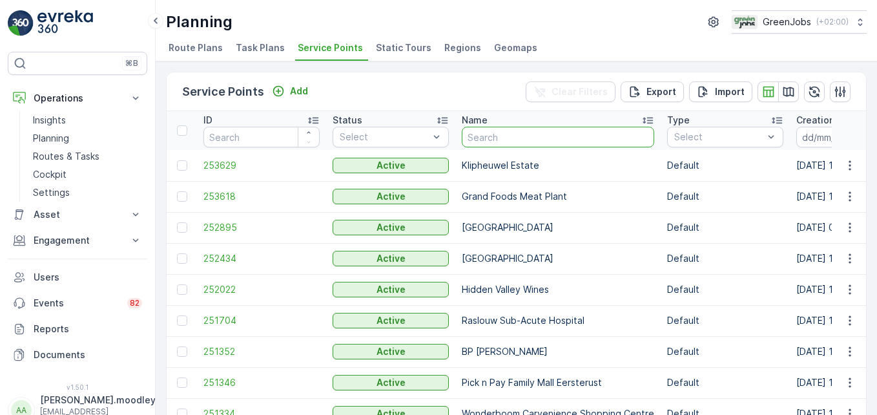
click at [497, 141] on input "text" at bounding box center [558, 137] width 192 height 21
type input "GRA"
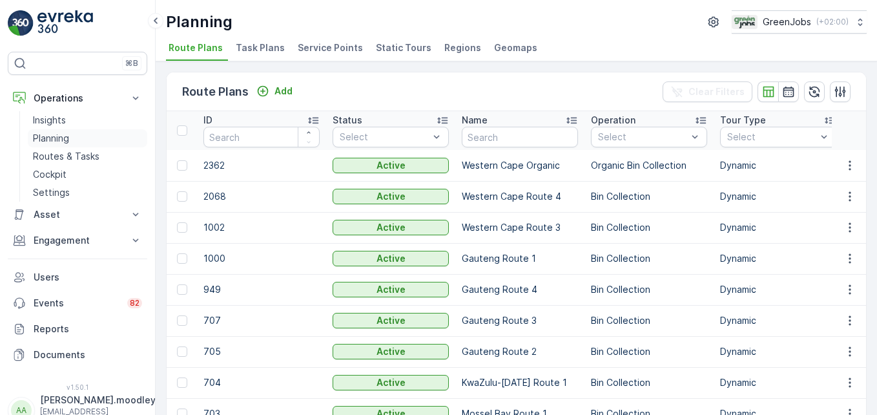
click at [50, 136] on p "Planning" at bounding box center [51, 138] width 36 height 13
click at [329, 48] on span "Service Points" at bounding box center [330, 47] width 65 height 13
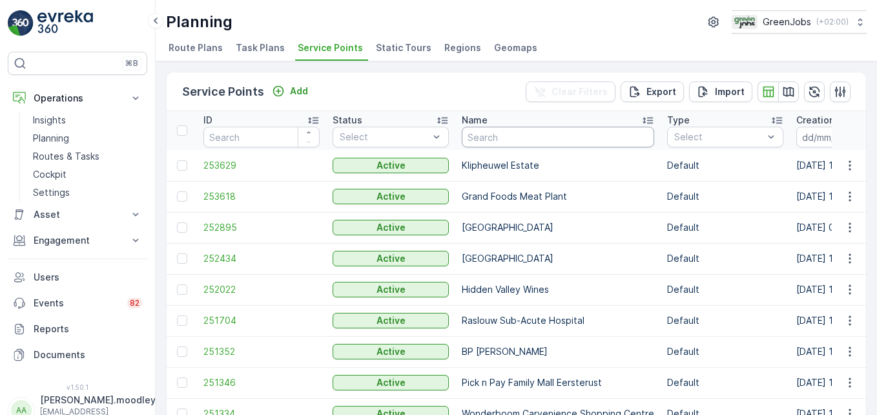
click at [501, 140] on input "text" at bounding box center [558, 137] width 192 height 21
type input "GR"
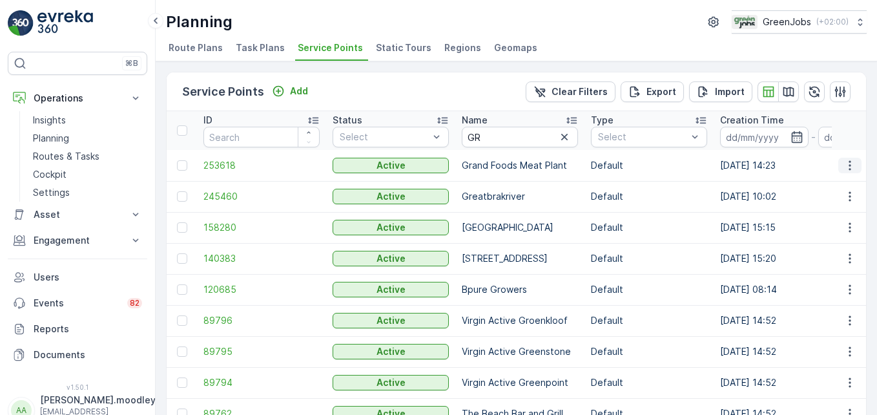
click at [627, 171] on icon "button" at bounding box center [850, 165] width 13 height 13
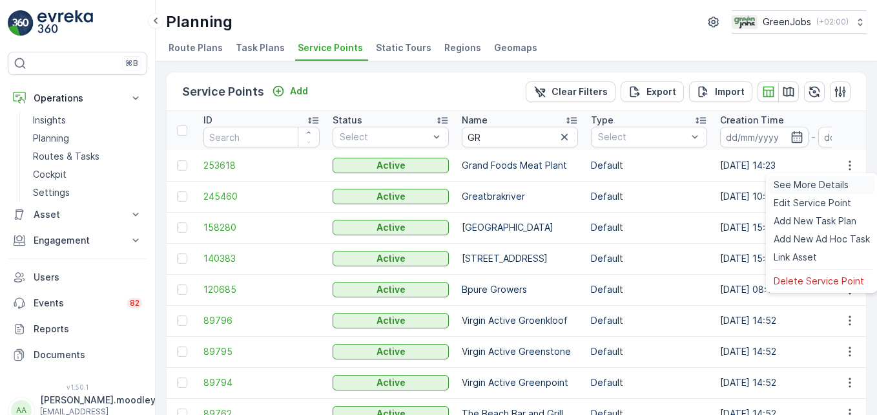
click at [627, 184] on span "See More Details" at bounding box center [811, 184] width 75 height 13
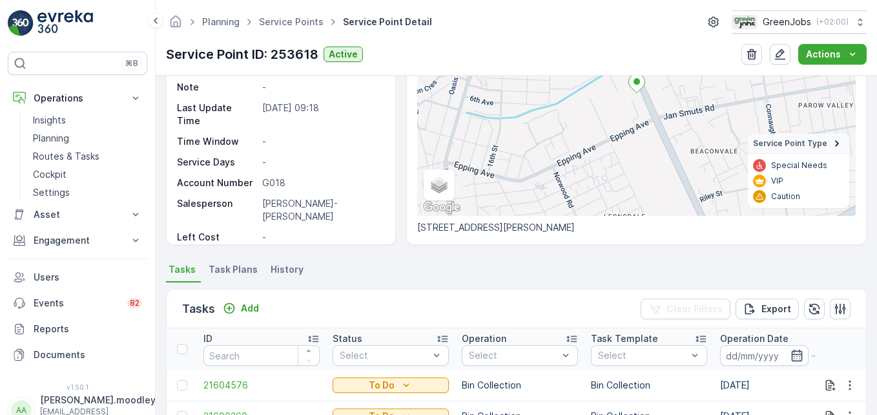
scroll to position [65, 0]
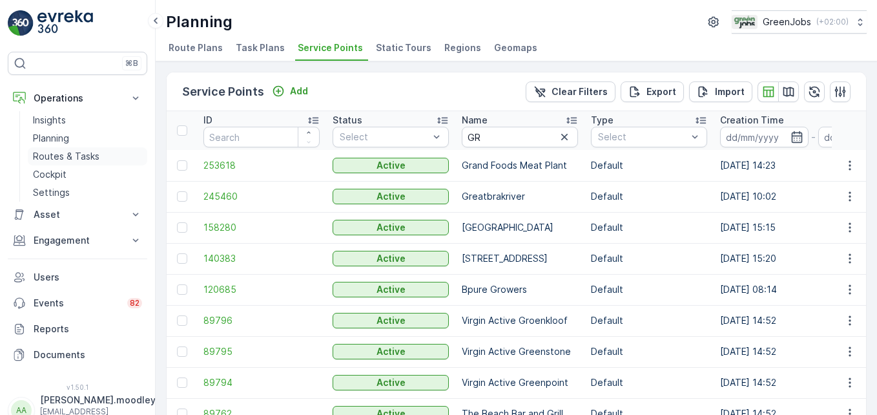
click at [78, 157] on p "Routes & Tasks" at bounding box center [66, 156] width 67 height 13
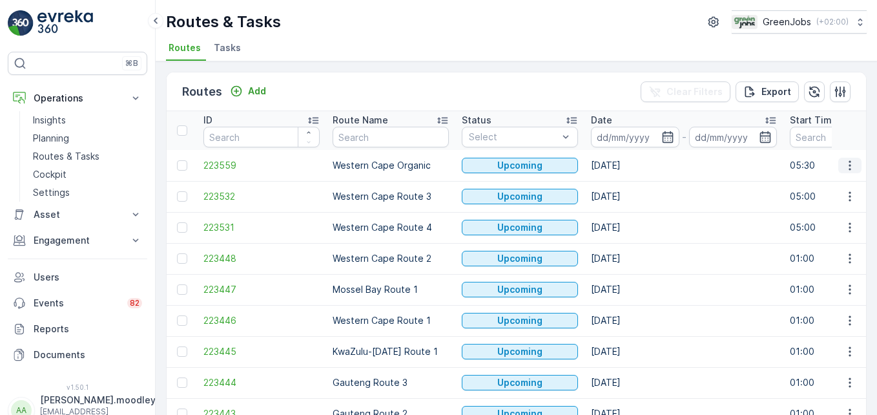
click at [627, 161] on icon "button" at bounding box center [850, 165] width 2 height 10
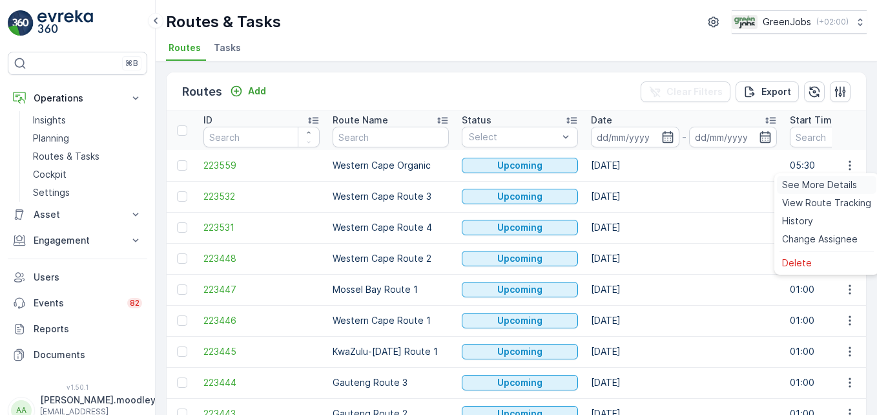
click at [627, 183] on span "See More Details" at bounding box center [819, 184] width 75 height 13
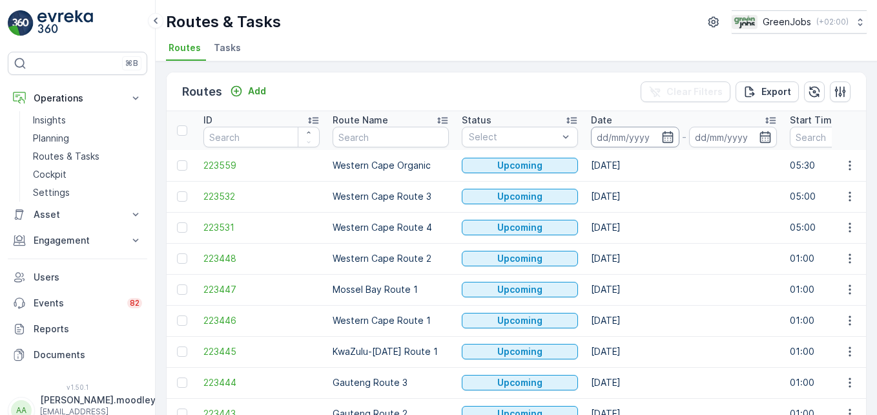
click at [620, 138] on input at bounding box center [635, 137] width 88 height 21
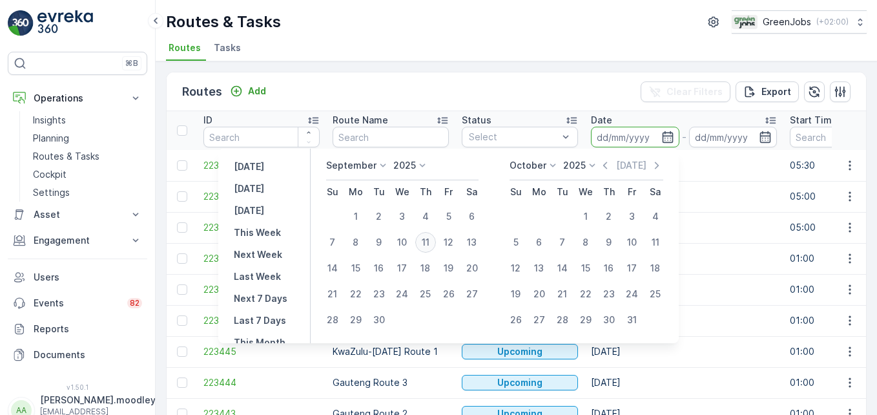
click at [426, 240] on div "11" at bounding box center [425, 242] width 21 height 21
type input "[DATE]"
click at [426, 240] on div "11" at bounding box center [425, 242] width 21 height 21
type input "[DATE]"
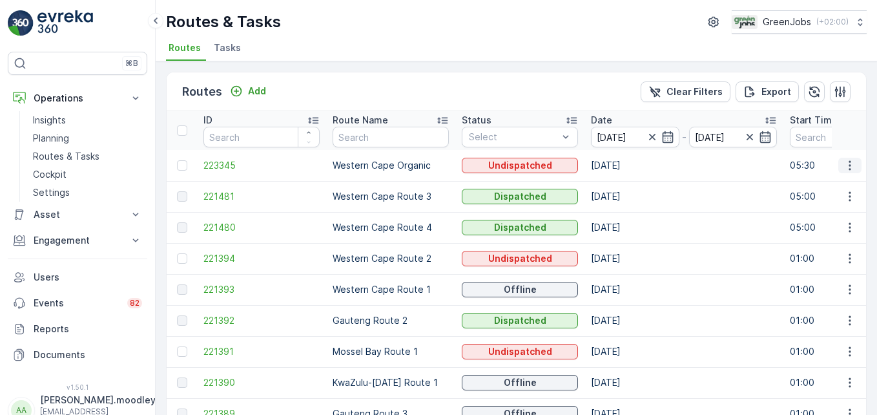
click at [627, 167] on icon "button" at bounding box center [850, 165] width 13 height 13
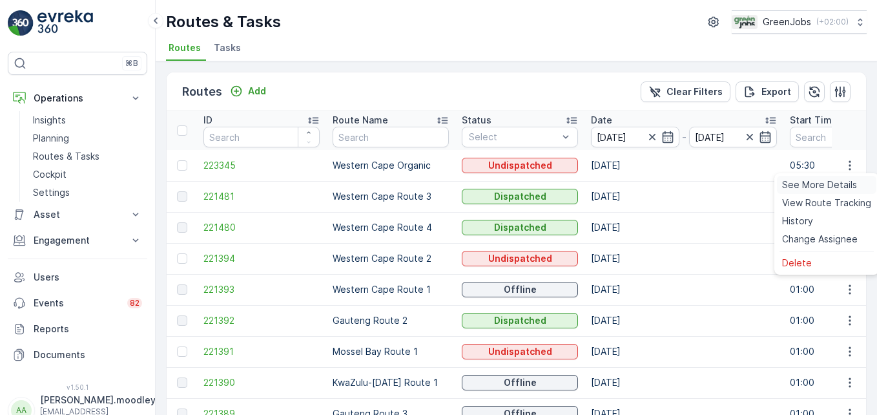
click at [627, 180] on span "See More Details" at bounding box center [819, 184] width 75 height 13
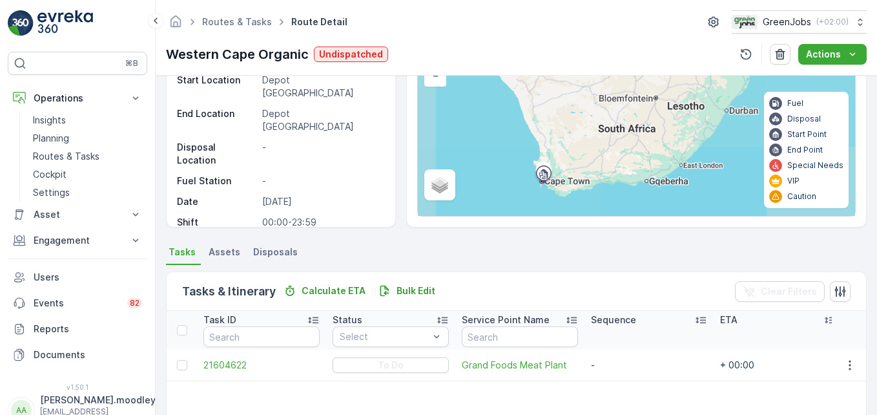
scroll to position [129, 0]
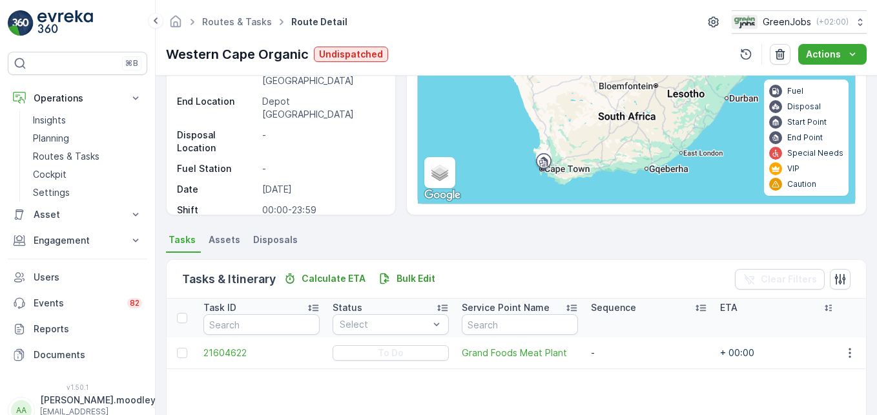
click at [627, 363] on td at bounding box center [849, 352] width 35 height 31
click at [627, 357] on icon "button" at bounding box center [850, 352] width 13 height 13
click at [627, 251] on span "See More Details" at bounding box center [822, 255] width 75 height 13
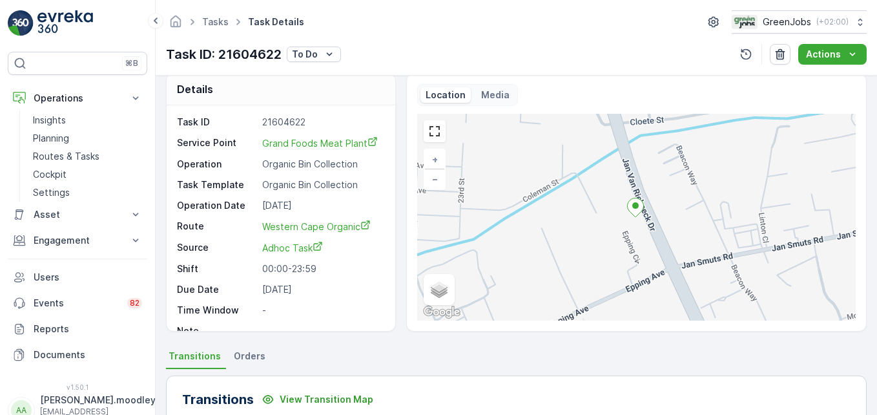
scroll to position [12, 0]
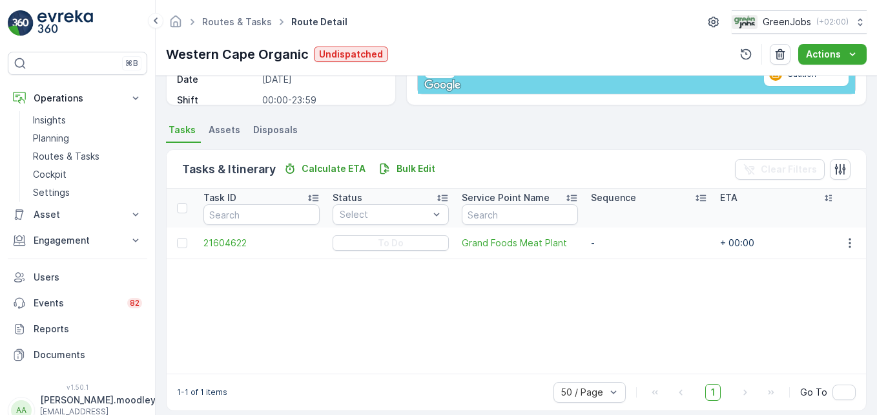
scroll to position [252, 0]
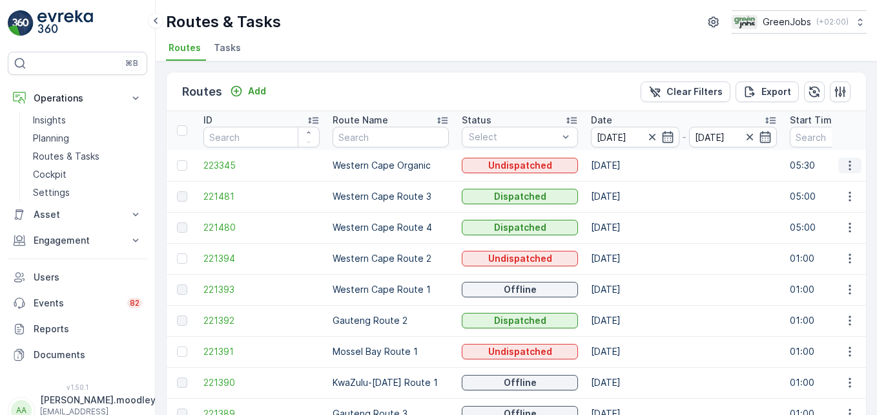
click at [627, 159] on icon "button" at bounding box center [850, 165] width 13 height 13
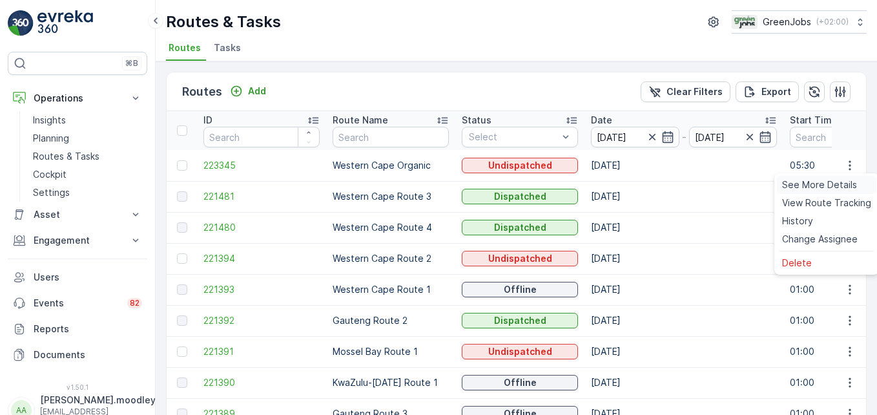
click at [627, 183] on span "See More Details" at bounding box center [819, 184] width 75 height 13
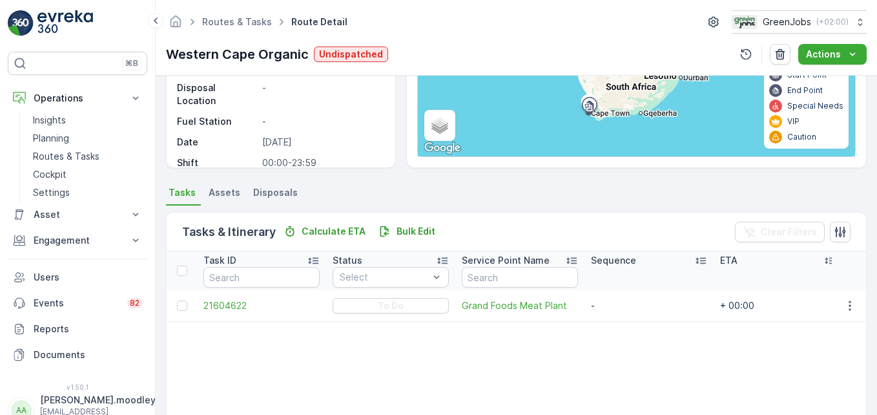
scroll to position [252, 0]
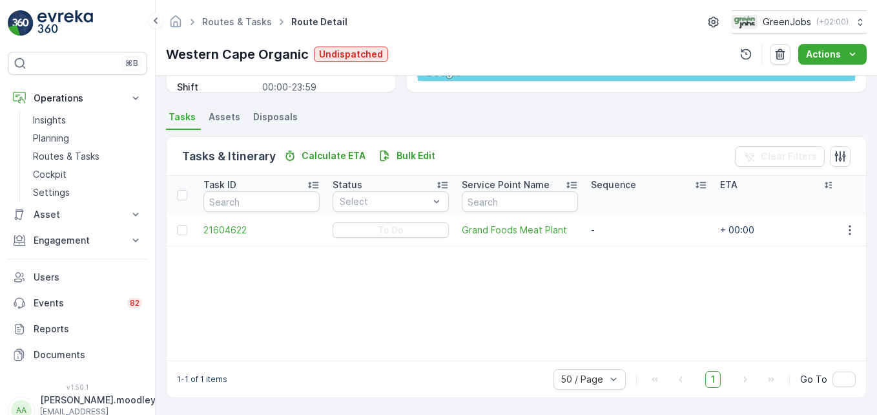
click at [468, 272] on div "Task ID Status Select Service Point Name Sequence ETA Task Duration Time Window…" at bounding box center [517, 268] width 700 height 185
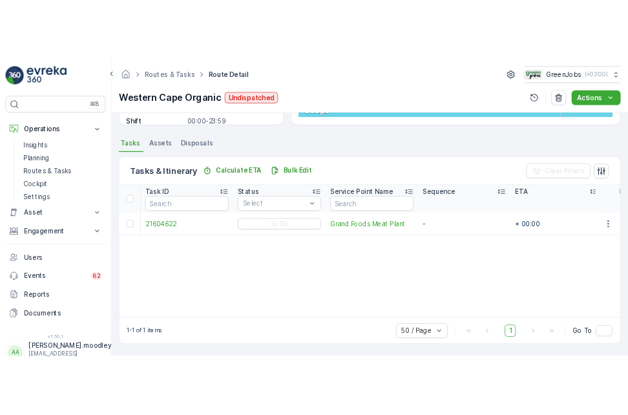
scroll to position [0, 0]
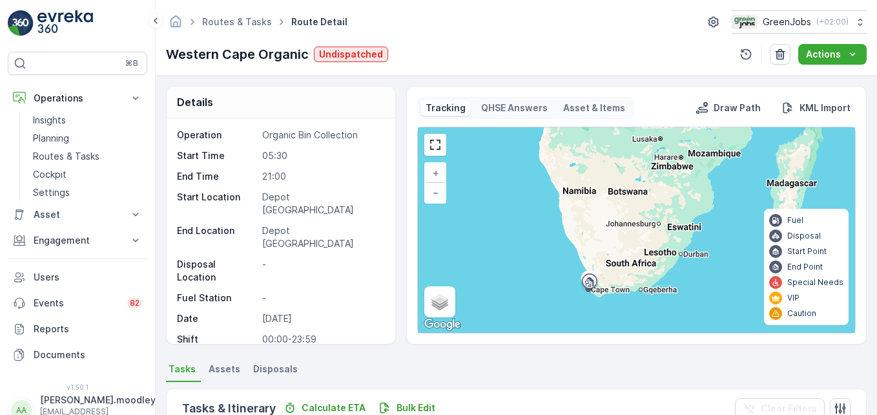
click at [405, 370] on ul "Tasks Assets Disposals" at bounding box center [516, 371] width 701 height 22
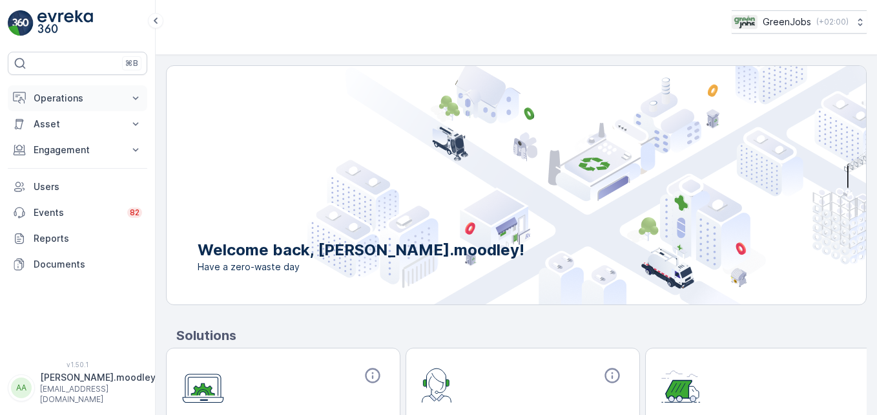
click at [140, 96] on icon at bounding box center [135, 98] width 13 height 13
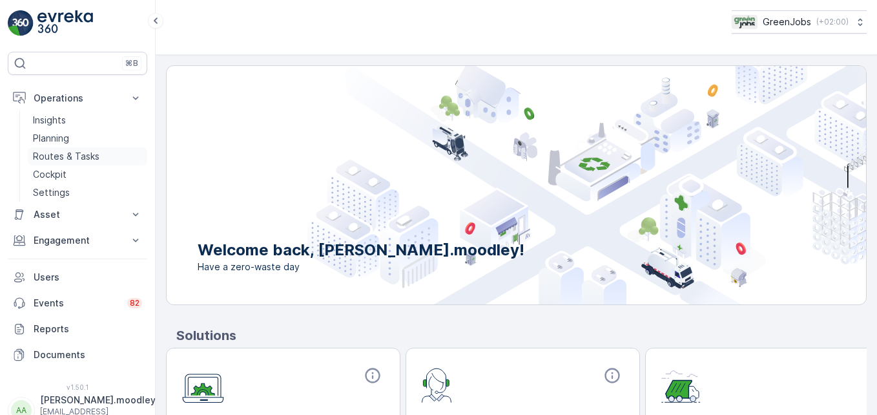
click at [85, 152] on p "Routes & Tasks" at bounding box center [66, 156] width 67 height 13
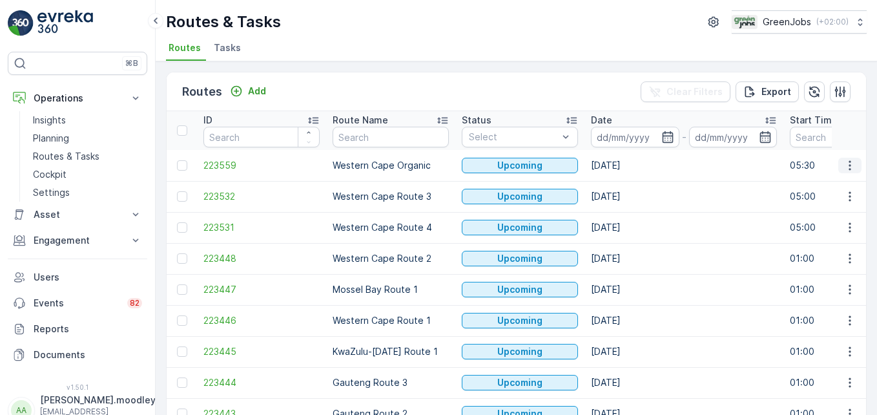
click at [627, 164] on icon "button" at bounding box center [850, 165] width 13 height 13
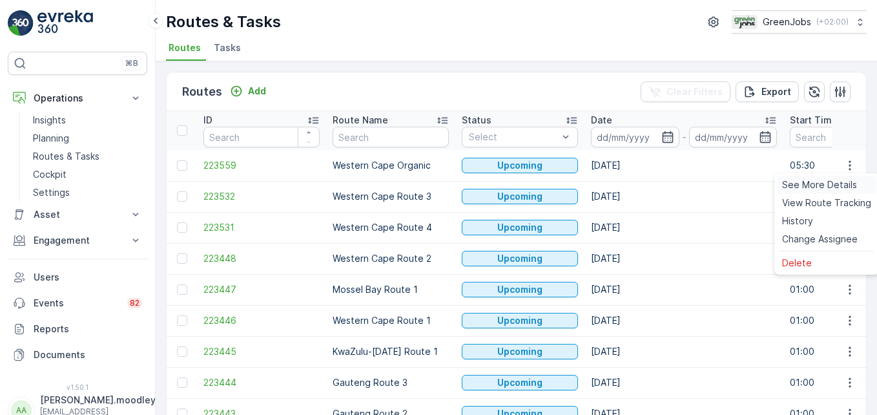
click at [627, 188] on span "See More Details" at bounding box center [819, 184] width 75 height 13
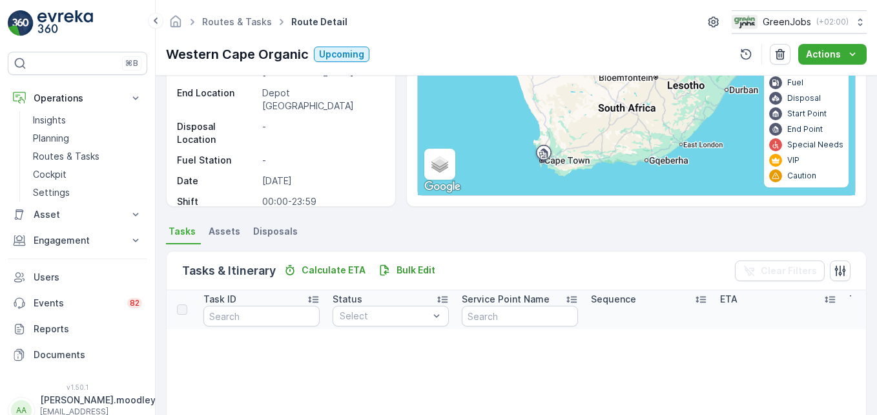
scroll to position [129, 0]
